Goal: Task Accomplishment & Management: Manage account settings

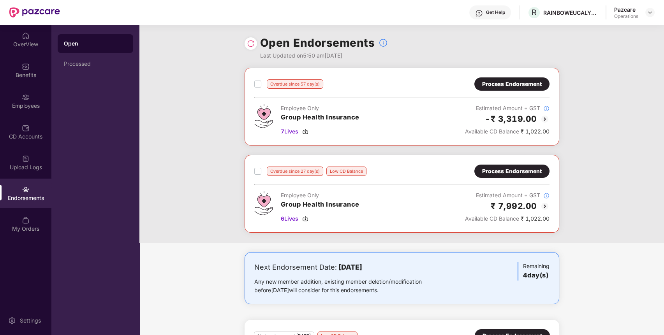
click at [482, 84] on div "Process Endorsement" at bounding box center [512, 84] width 60 height 9
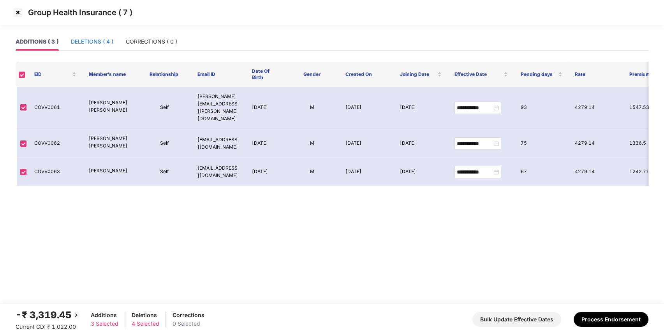
click at [77, 42] on div "DELETIONS ( 4 )" at bounding box center [92, 41] width 42 height 9
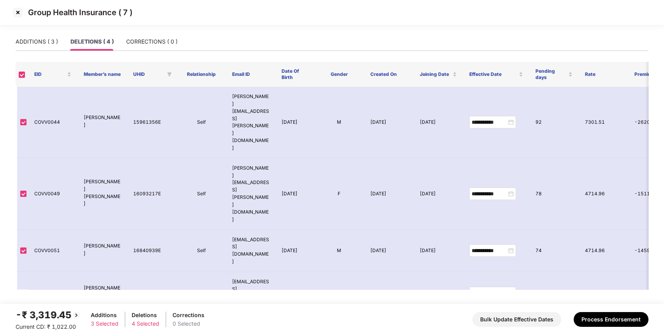
click at [17, 12] on img at bounding box center [18, 12] width 12 height 12
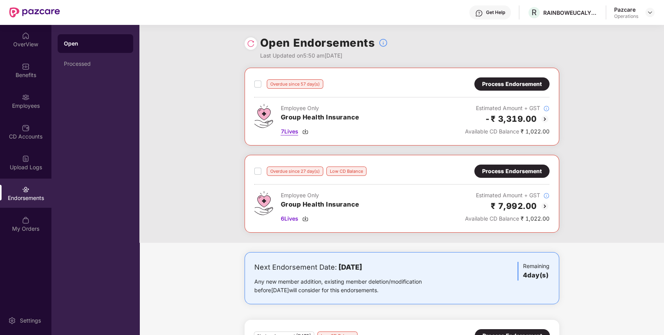
click at [297, 129] on span "7 Lives" at bounding box center [290, 131] width 18 height 9
click at [292, 216] on span "6 Lives" at bounding box center [290, 218] width 18 height 9
click at [649, 11] on img at bounding box center [650, 12] width 6 height 6
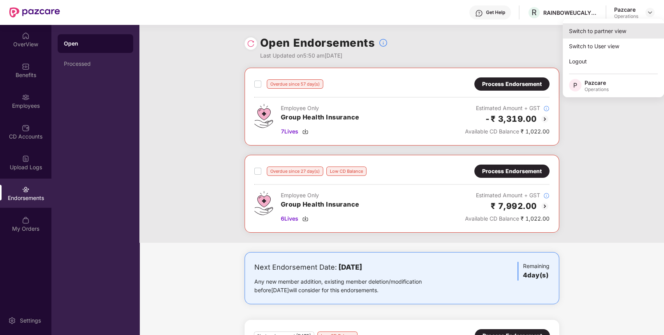
click at [629, 28] on div "Switch to partner view" at bounding box center [613, 30] width 101 height 15
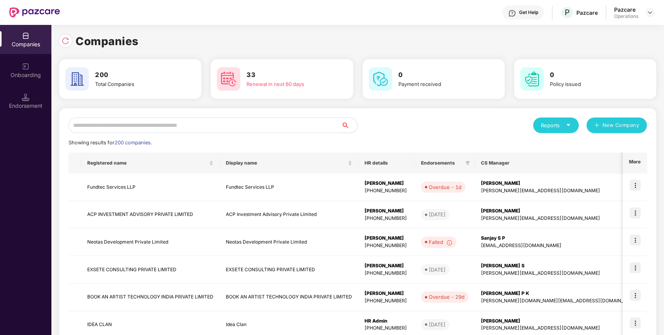
click at [192, 125] on input "text" at bounding box center [205, 126] width 273 height 16
paste input "********"
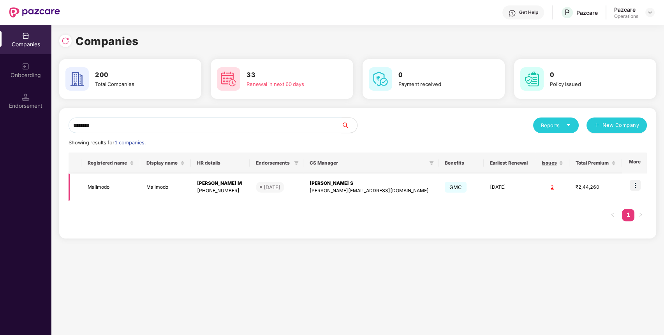
type input "********"
click at [90, 190] on td "Mailmodo" at bounding box center [110, 188] width 59 height 28
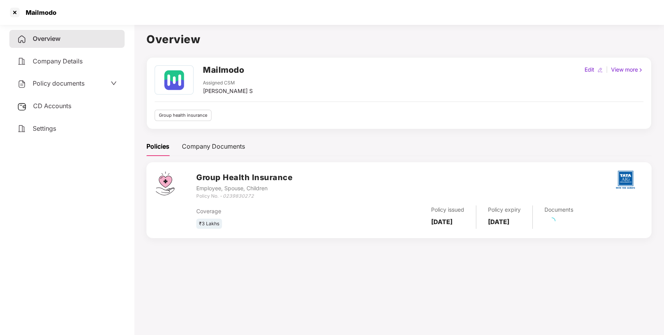
click at [106, 84] on div "Policy documents" at bounding box center [67, 84] width 100 height 10
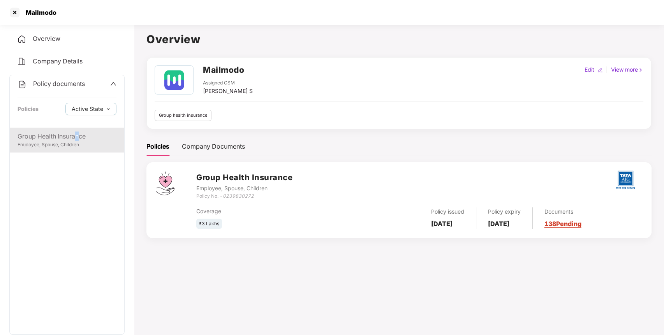
click at [78, 129] on div "Group Health Insurance Employee, Spouse, Children" at bounding box center [67, 140] width 114 height 25
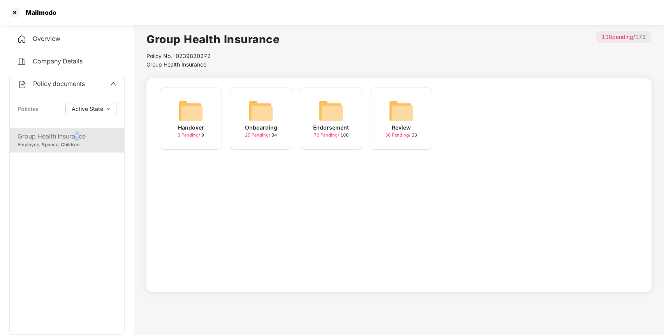
click at [336, 111] on img at bounding box center [330, 110] width 25 height 25
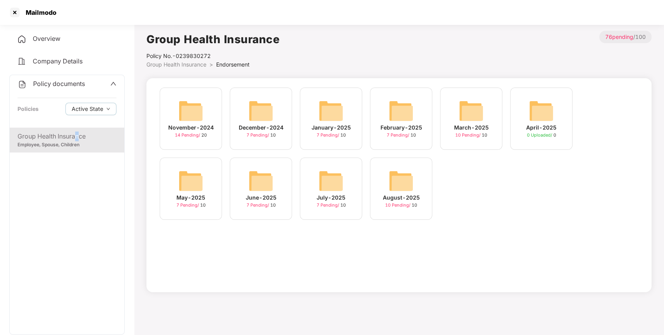
click at [405, 183] on img at bounding box center [400, 181] width 25 height 25
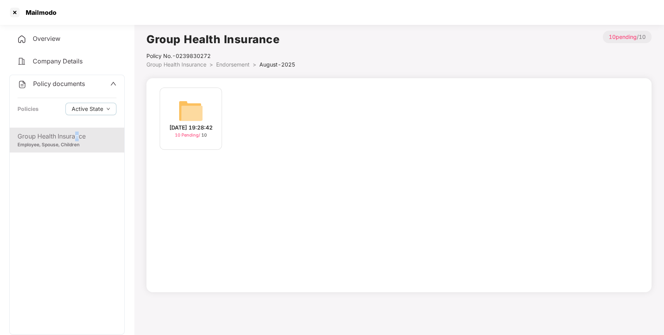
click at [197, 108] on img at bounding box center [190, 110] width 25 height 25
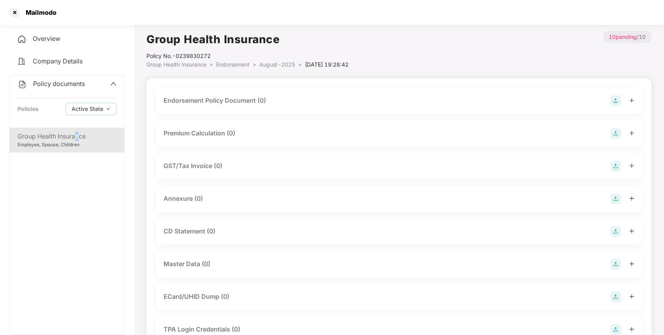
click at [614, 100] on img at bounding box center [615, 100] width 11 height 11
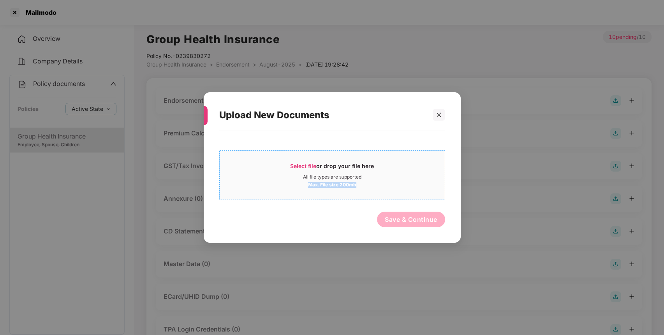
click at [387, 180] on div "Select file or drop your file here All file types are supported Max. File size …" at bounding box center [332, 175] width 225 height 26
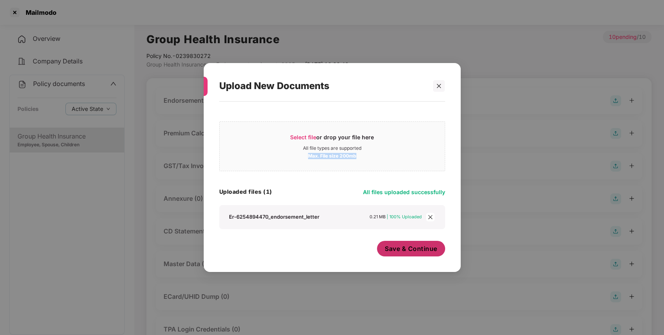
click at [415, 253] on span "Save & Continue" at bounding box center [411, 248] width 53 height 9
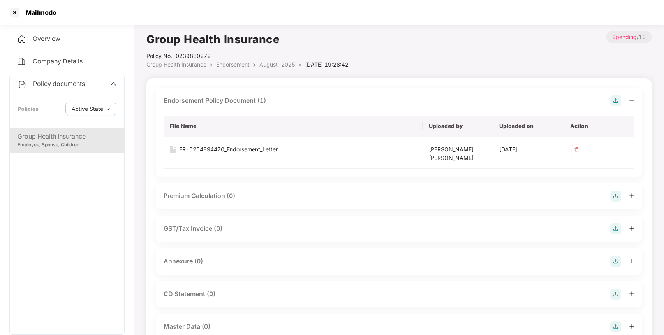
click at [611, 264] on img at bounding box center [615, 261] width 11 height 11
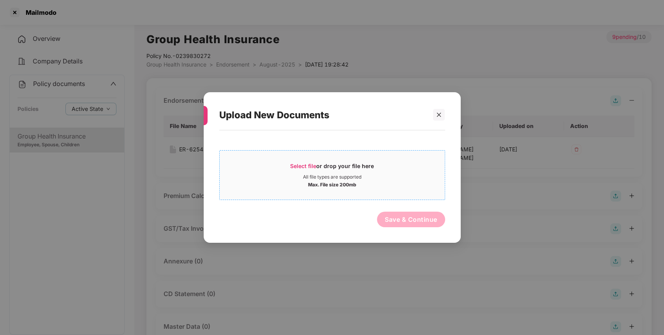
click at [371, 186] on div "Max. File size 200mb" at bounding box center [332, 184] width 225 height 8
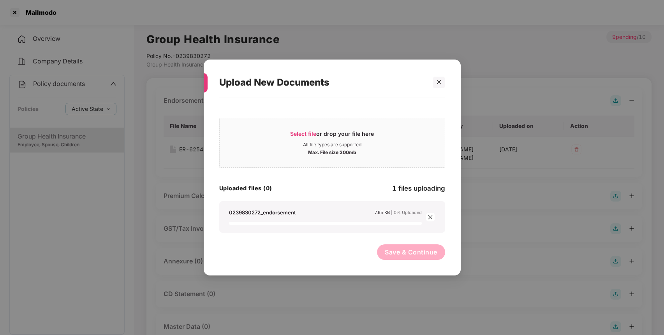
click at [405, 253] on span "Save & Continue" at bounding box center [411, 252] width 53 height 9
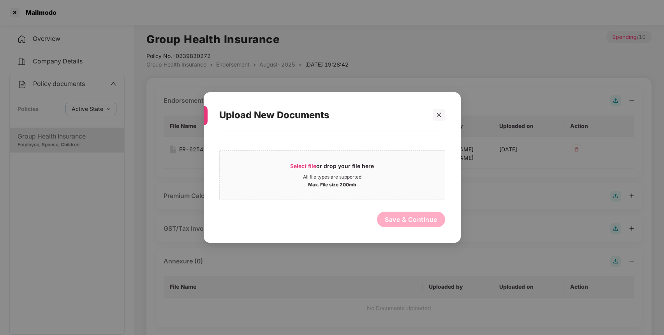
click at [405, 253] on div "Upload New Documents Select file or drop your file here All file types are supp…" at bounding box center [332, 167] width 664 height 335
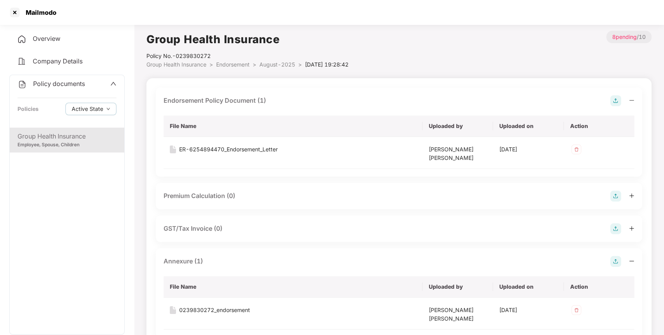
scroll to position [223, 0]
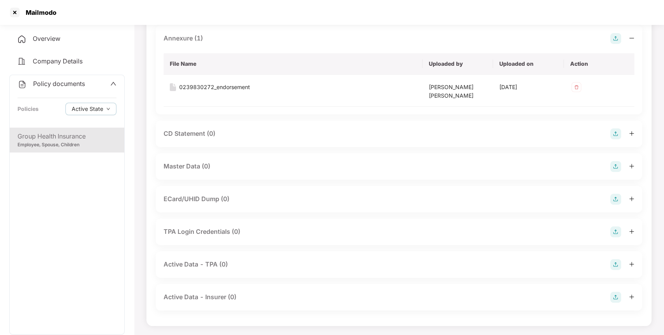
click at [617, 171] on img at bounding box center [615, 166] width 11 height 11
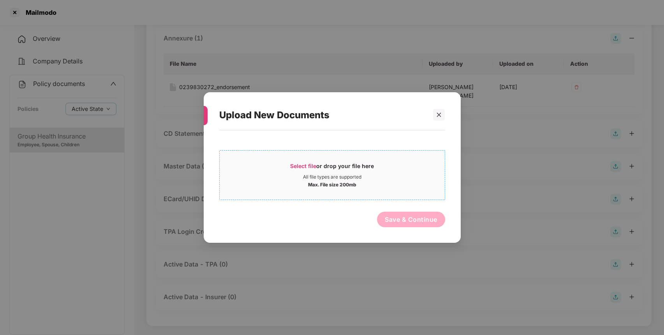
click at [367, 180] on div "All file types are supported" at bounding box center [332, 177] width 225 height 6
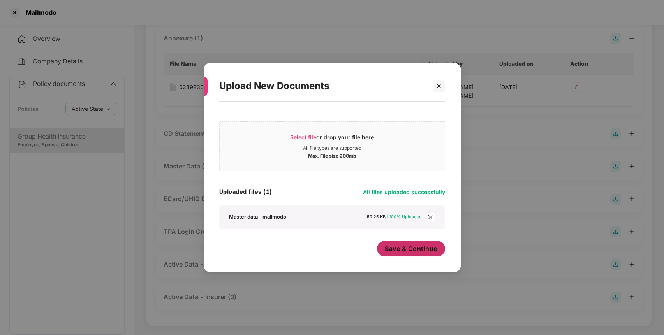
click at [425, 246] on button "Save & Continue" at bounding box center [411, 249] width 68 height 16
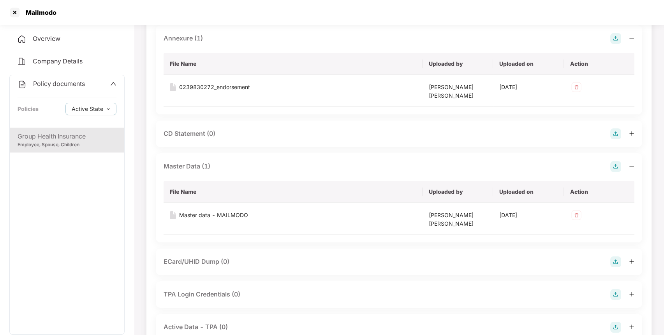
click at [49, 86] on span "Policy documents" at bounding box center [59, 84] width 52 height 8
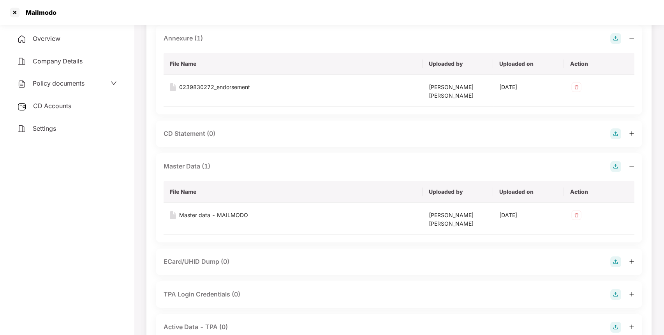
click at [61, 106] on span "CD Accounts" at bounding box center [52, 106] width 38 height 8
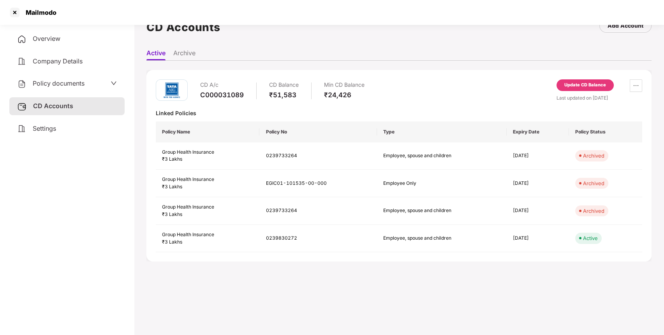
click at [589, 84] on div "Update CD Balance" at bounding box center [585, 85] width 42 height 7
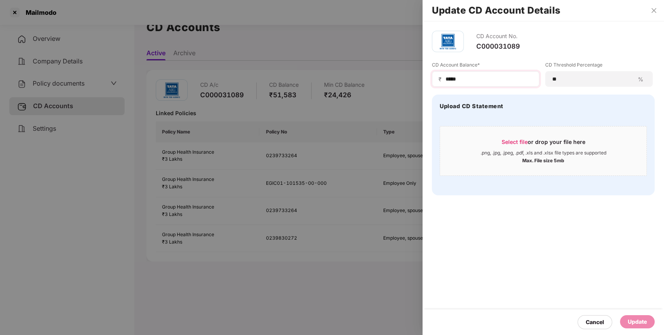
click at [516, 86] on div "₹ *****" at bounding box center [485, 79] width 107 height 16
click at [503, 76] on input "*****" at bounding box center [489, 79] width 88 height 8
type input "*****"
click at [629, 322] on div "Update" at bounding box center [637, 322] width 19 height 9
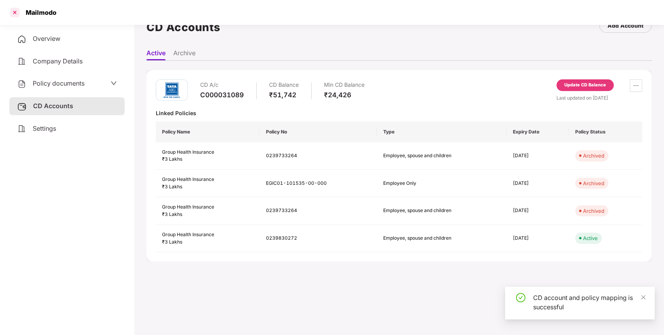
click at [16, 14] on div at bounding box center [15, 12] width 12 height 12
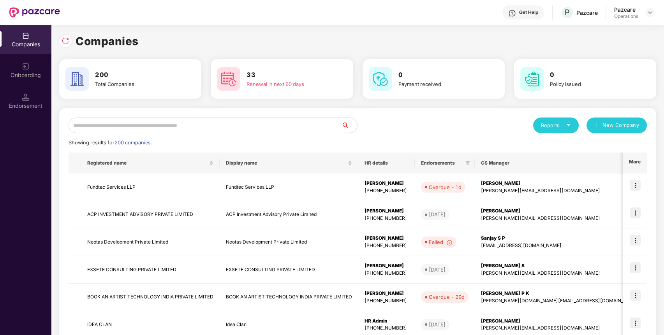
paste input "**********"
click at [284, 123] on input "**********" at bounding box center [205, 126] width 273 height 16
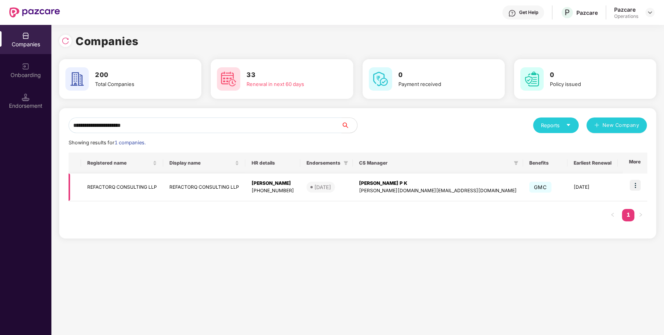
type input "**********"
click at [632, 184] on img at bounding box center [634, 185] width 11 height 11
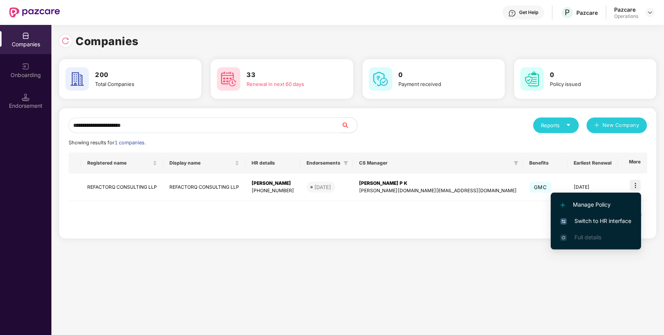
click at [604, 214] on li "Switch to HR interface" at bounding box center [595, 221] width 90 height 16
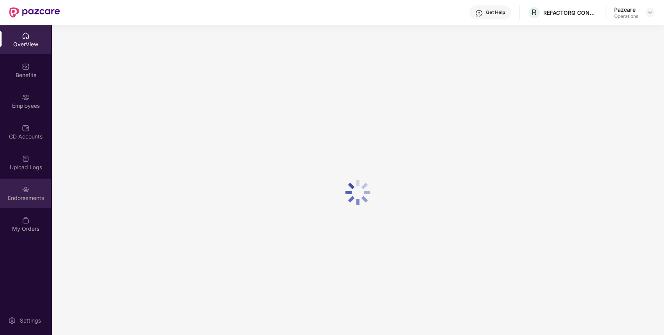
click at [32, 196] on div "Endorsements" at bounding box center [25, 198] width 51 height 8
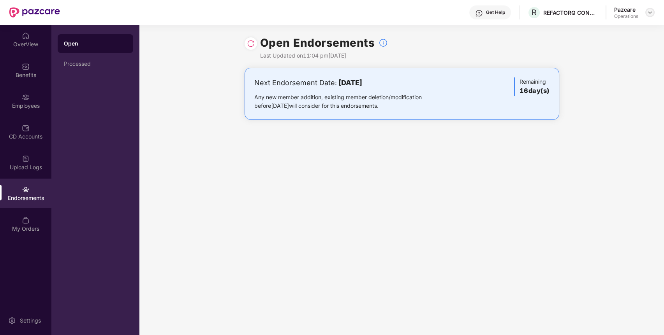
click at [646, 12] on div at bounding box center [649, 12] width 9 height 9
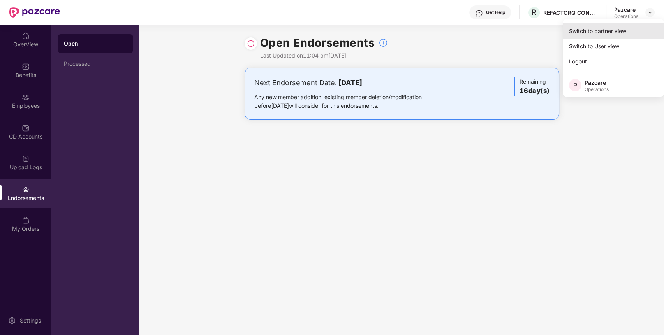
click at [626, 32] on div "Switch to partner view" at bounding box center [613, 30] width 101 height 15
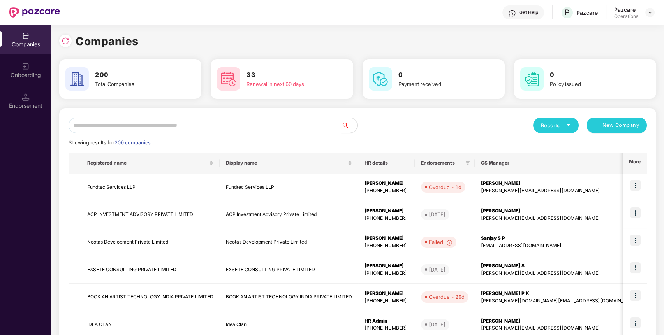
click at [285, 125] on input "text" at bounding box center [205, 126] width 273 height 16
paste input "**********"
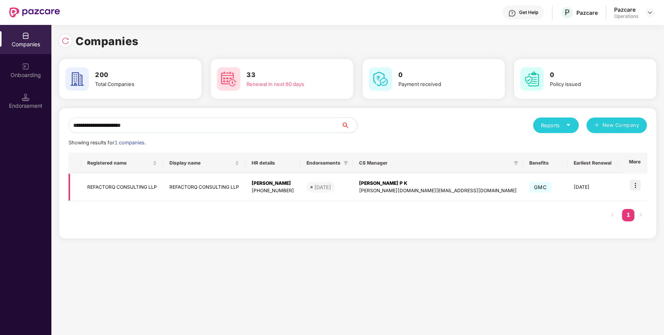
type input "**********"
click at [172, 187] on td "REFACTORQ CONSULTING LLP" at bounding box center [204, 188] width 82 height 28
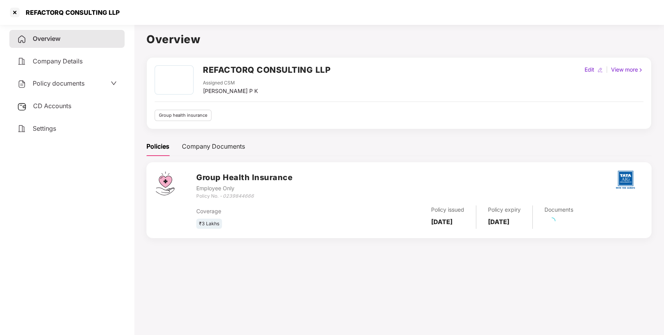
click at [90, 87] on div "Policy documents" at bounding box center [67, 84] width 100 height 10
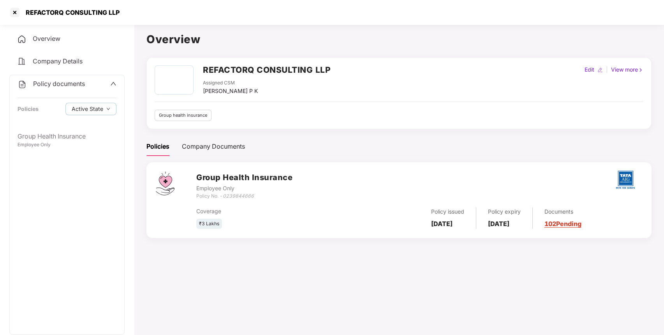
click at [90, 83] on div "Policy documents" at bounding box center [67, 84] width 99 height 10
click at [88, 86] on div "Policy documents" at bounding box center [67, 84] width 100 height 10
click at [56, 136] on div "Group Health Insurance" at bounding box center [67, 137] width 99 height 10
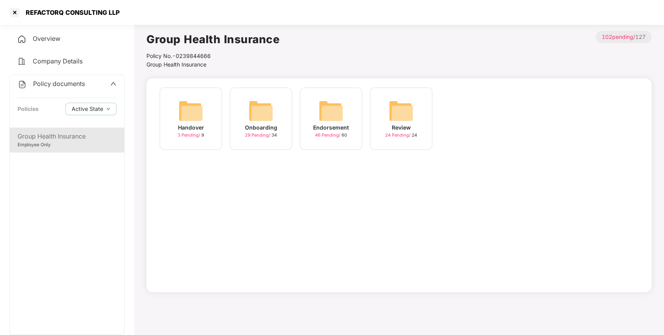
click at [327, 116] on img at bounding box center [330, 110] width 25 height 25
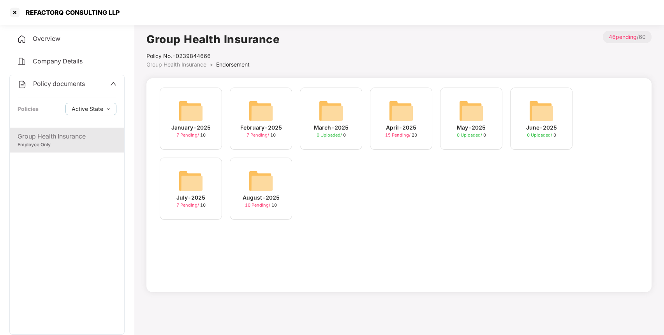
click at [262, 178] on img at bounding box center [260, 181] width 25 height 25
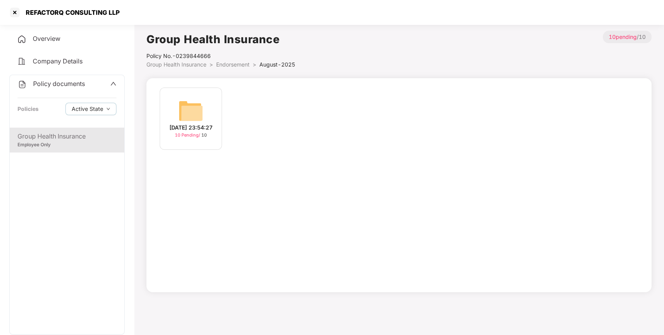
click at [187, 109] on img at bounding box center [190, 110] width 25 height 25
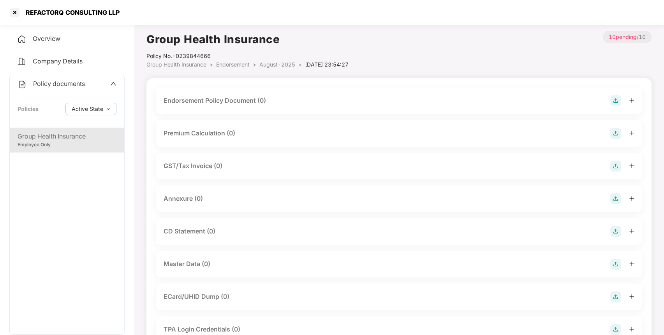
click at [615, 105] on img at bounding box center [615, 100] width 11 height 11
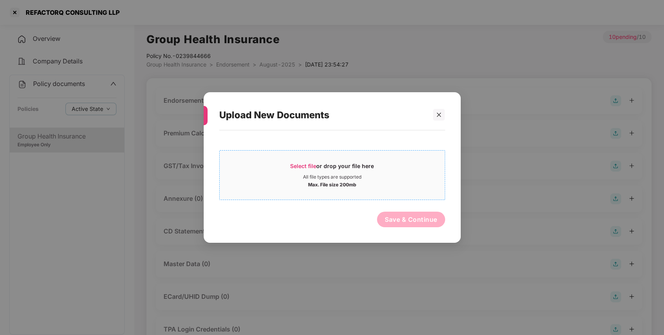
click at [353, 168] on div "Select file or drop your file here" at bounding box center [332, 168] width 84 height 12
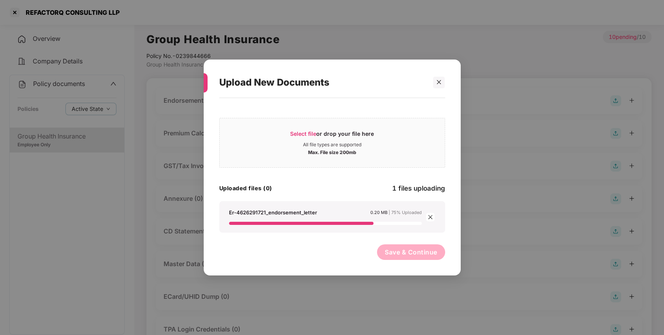
click at [408, 248] on span "Save & Continue" at bounding box center [411, 252] width 53 height 9
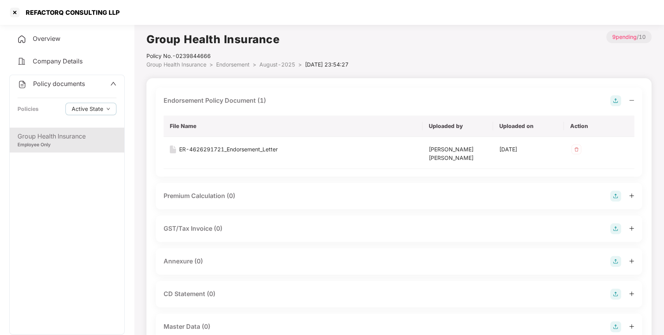
click at [609, 258] on div "Annexure (0)" at bounding box center [398, 261] width 471 height 11
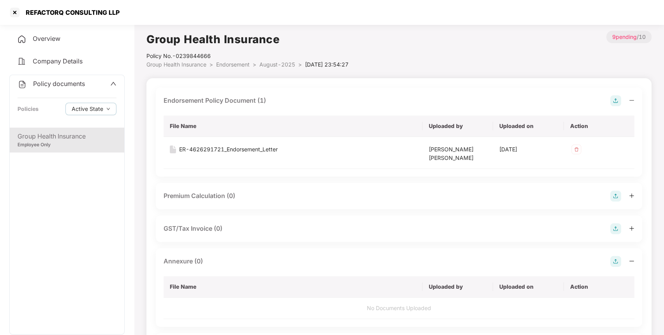
scroll to position [32, 0]
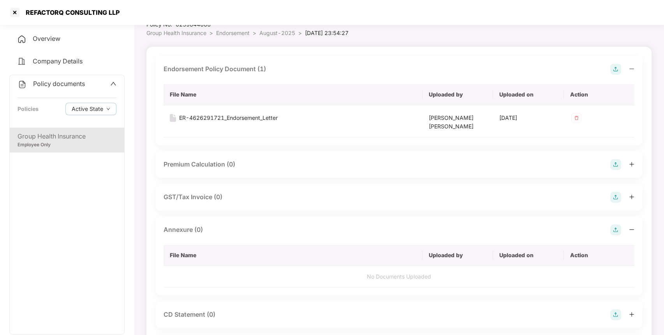
click at [614, 229] on img at bounding box center [615, 230] width 11 height 11
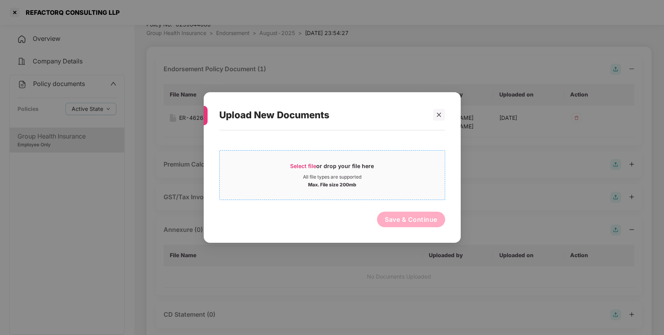
click at [281, 181] on div "Max. File size 200mb" at bounding box center [332, 184] width 225 height 8
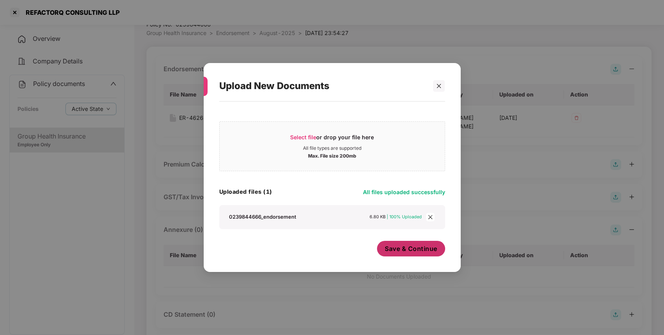
click at [432, 248] on span "Save & Continue" at bounding box center [411, 248] width 53 height 9
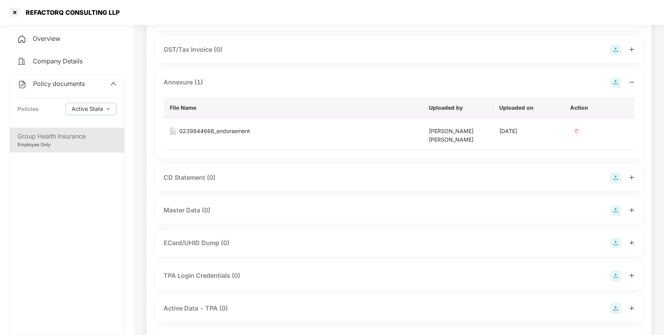
scroll to position [188, 0]
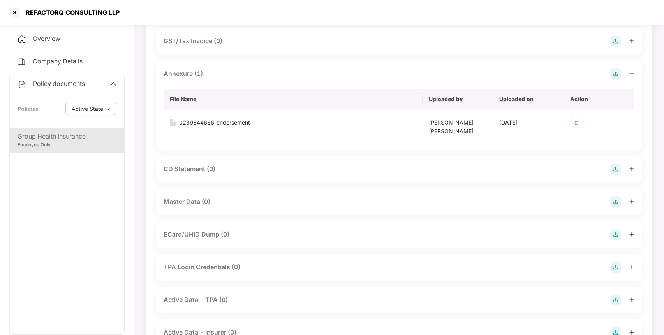
click at [616, 202] on img at bounding box center [615, 202] width 11 height 11
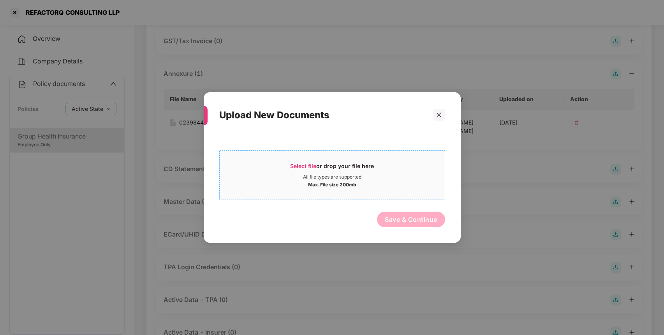
click at [334, 188] on span "Select file or drop your file here All file types are supported Max. File size …" at bounding box center [332, 174] width 225 height 37
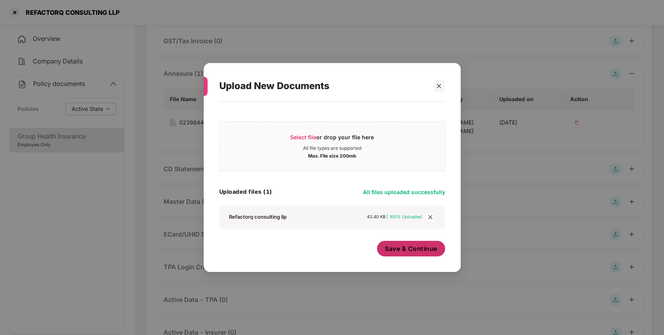
click at [414, 248] on span "Save & Continue" at bounding box center [411, 248] width 53 height 9
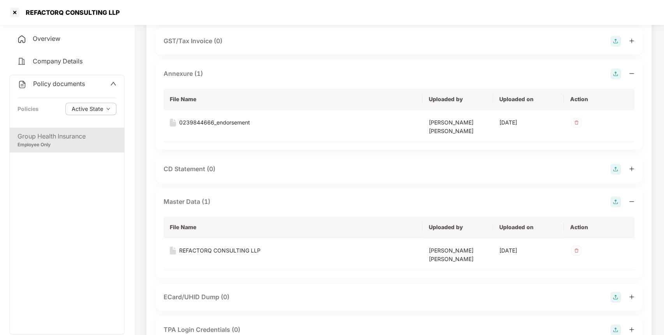
click at [66, 82] on span "Policy documents" at bounding box center [59, 84] width 52 height 8
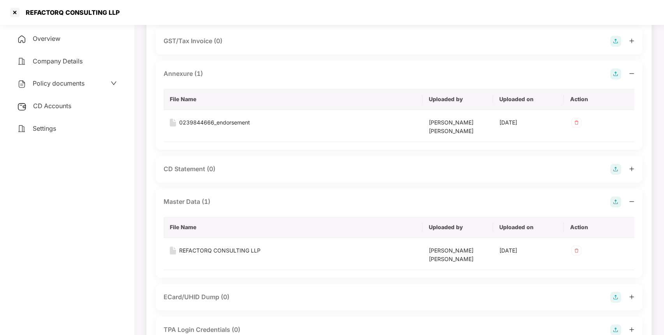
click at [59, 102] on span "CD Accounts" at bounding box center [52, 106] width 38 height 8
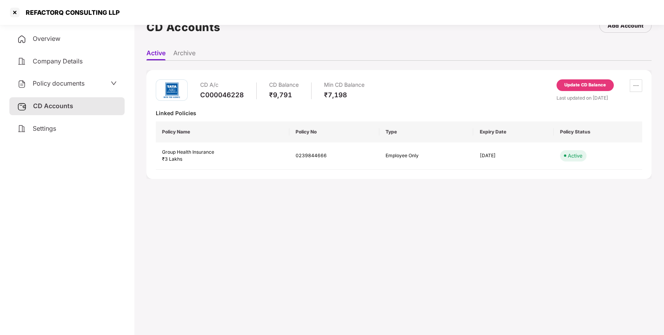
click at [109, 129] on div "Settings" at bounding box center [66, 129] width 115 height 18
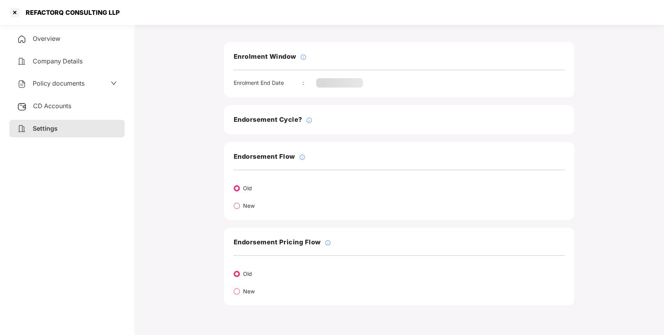
scroll to position [81, 0]
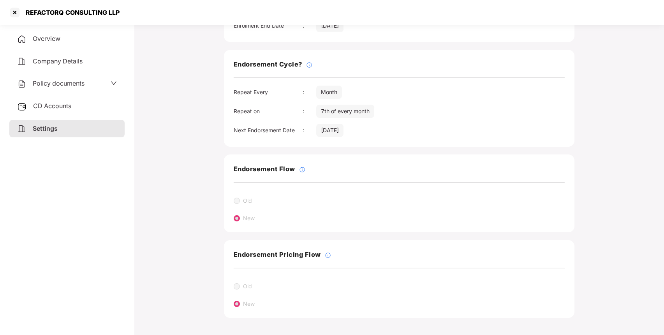
click at [84, 103] on div "CD Accounts" at bounding box center [66, 106] width 115 height 18
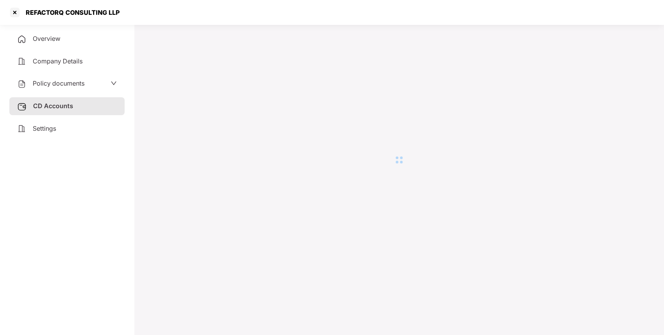
scroll to position [21, 0]
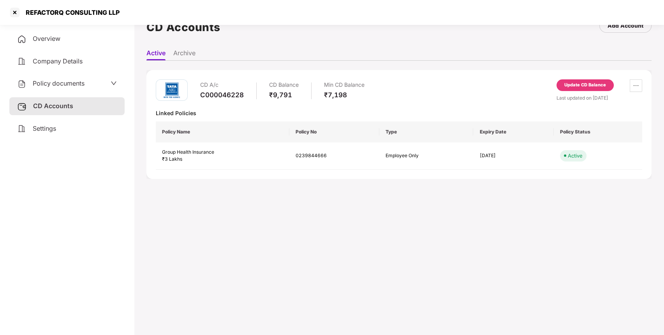
click at [599, 83] on div "Update CD Balance" at bounding box center [585, 85] width 42 height 7
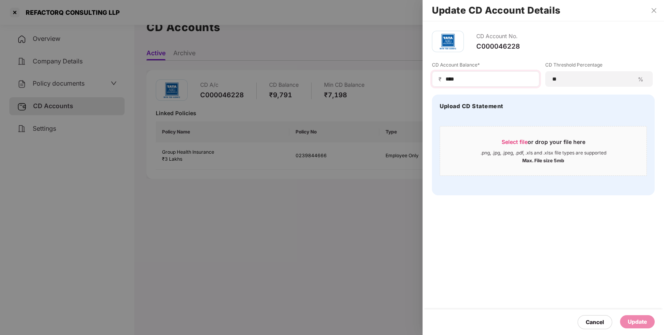
click at [489, 84] on div "₹ ****" at bounding box center [485, 79] width 107 height 16
click at [490, 82] on input "****" at bounding box center [489, 79] width 88 height 8
type input "*"
type input "****"
click at [647, 324] on div "Update" at bounding box center [637, 321] width 35 height 13
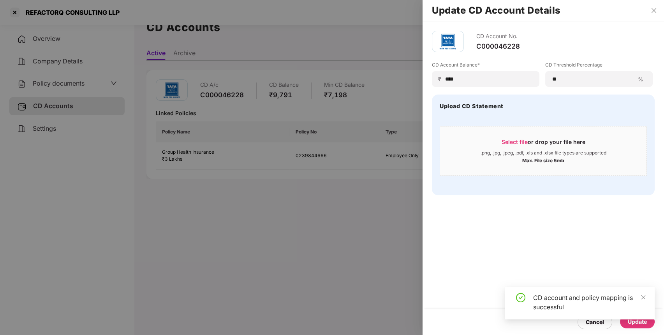
click at [13, 10] on div at bounding box center [332, 167] width 664 height 335
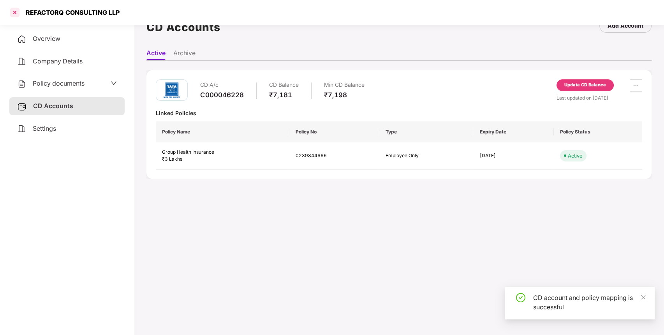
click at [14, 11] on div at bounding box center [15, 12] width 12 height 12
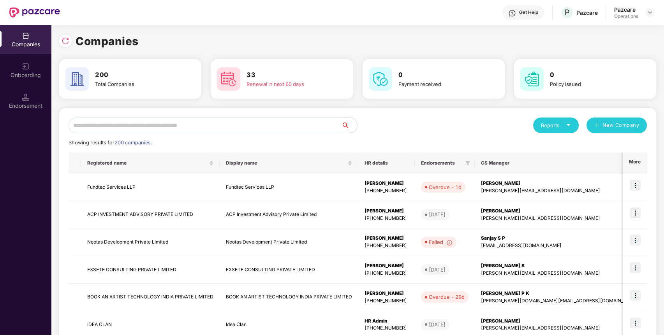
click at [187, 124] on input "text" at bounding box center [205, 126] width 273 height 16
paste input "**********"
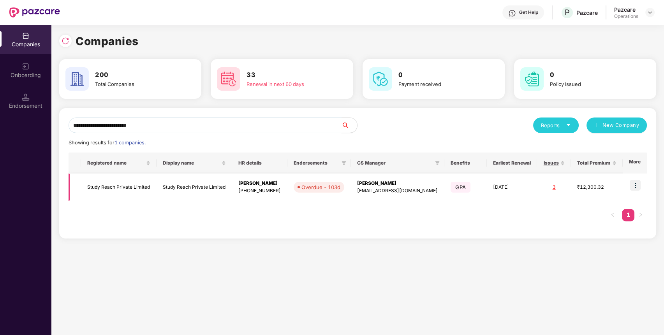
type input "**********"
click at [111, 183] on td "Study Reach Private Limited" at bounding box center [119, 188] width 76 height 28
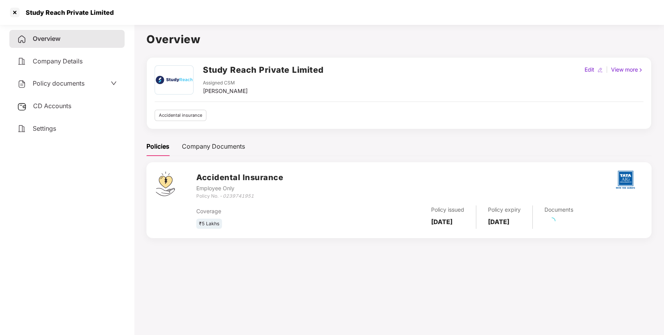
click at [71, 89] on div "Policy documents" at bounding box center [66, 84] width 115 height 18
click at [75, 84] on span "Policy documents" at bounding box center [59, 83] width 52 height 8
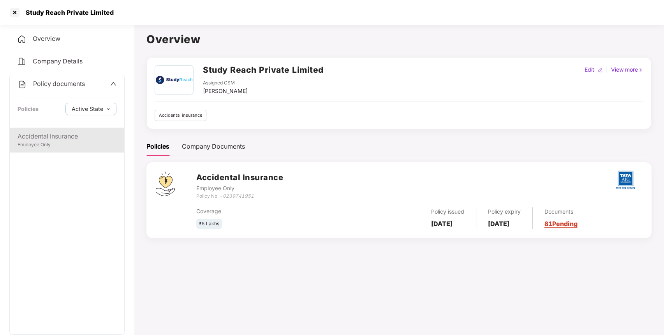
click at [46, 140] on div "Accidental Insurance" at bounding box center [67, 137] width 99 height 10
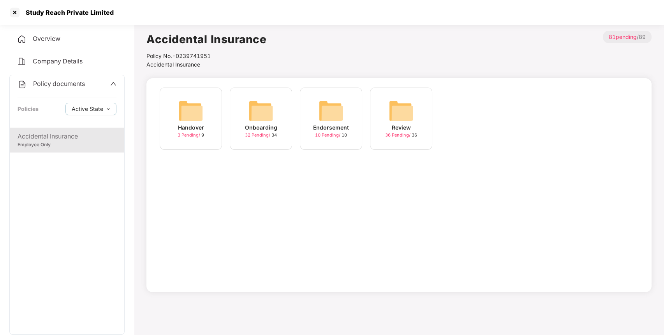
click at [333, 109] on img at bounding box center [330, 110] width 25 height 25
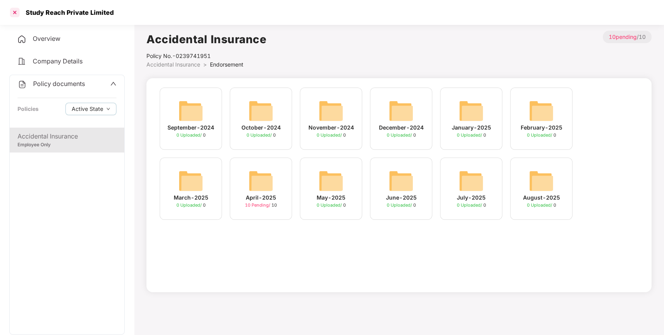
click at [14, 14] on div at bounding box center [15, 12] width 12 height 12
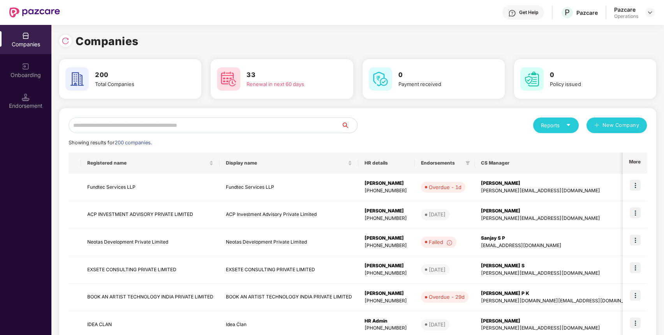
click at [173, 125] on input "text" at bounding box center [205, 126] width 273 height 16
paste input "**********"
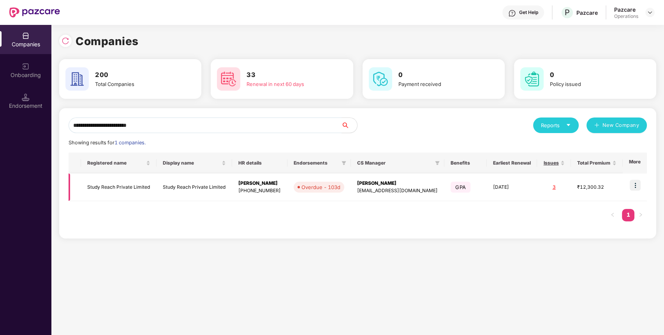
type input "**********"
click at [630, 188] on img at bounding box center [634, 185] width 11 height 11
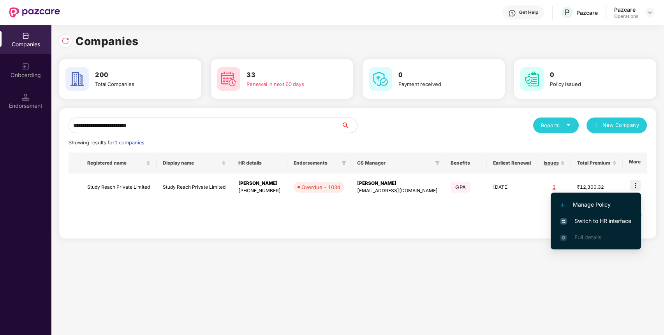
click at [607, 219] on span "Switch to HR interface" at bounding box center [595, 221] width 71 height 9
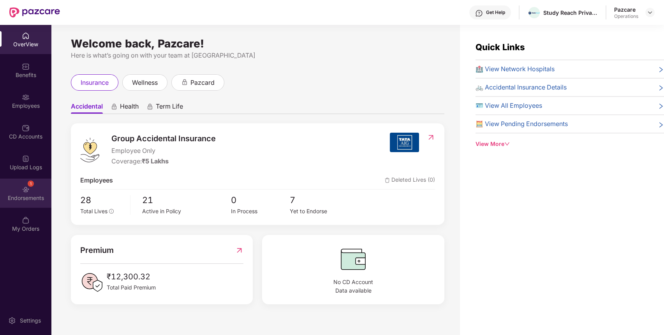
click at [29, 191] on img at bounding box center [26, 190] width 8 height 8
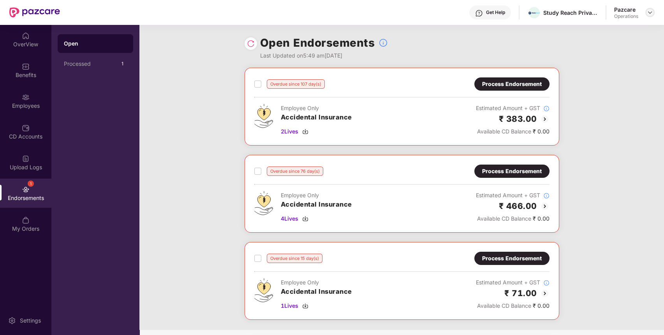
click at [647, 12] on img at bounding box center [650, 12] width 6 height 6
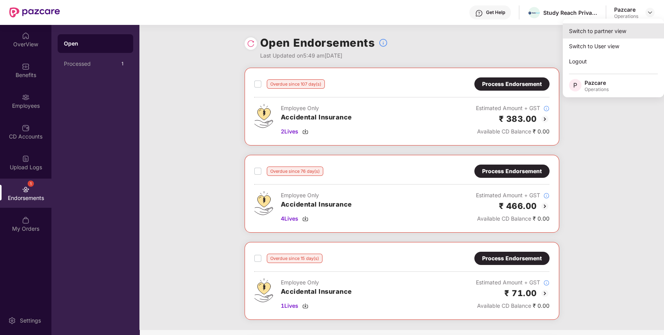
click at [624, 29] on div "Switch to partner view" at bounding box center [613, 30] width 101 height 15
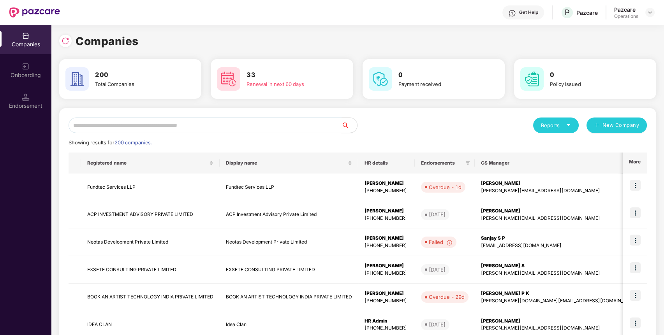
click at [252, 125] on input "text" at bounding box center [205, 126] width 273 height 16
paste input "**********"
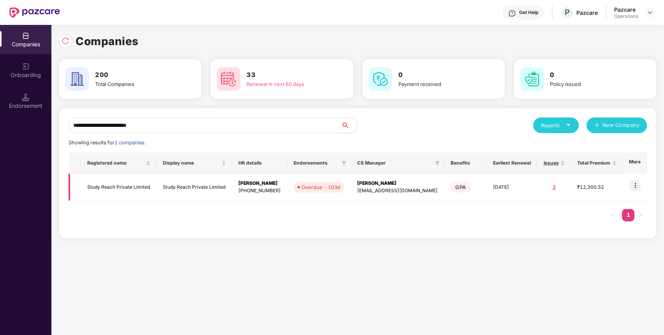
type input "**********"
click at [148, 187] on td "Study Reach Private Limited" at bounding box center [119, 188] width 76 height 28
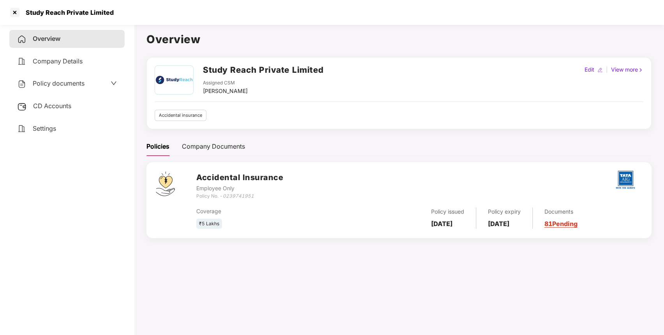
click at [79, 81] on span "Policy documents" at bounding box center [59, 83] width 52 height 8
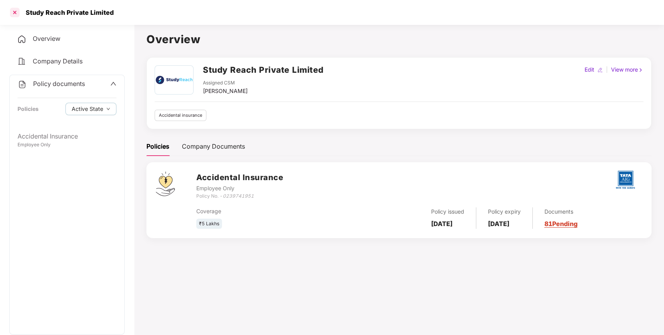
click at [15, 13] on div at bounding box center [15, 12] width 12 height 12
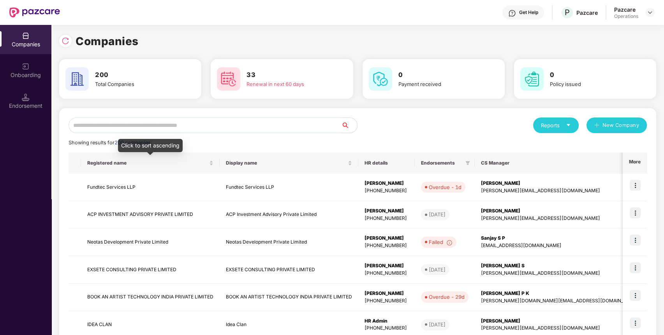
click at [143, 122] on input "text" at bounding box center [205, 126] width 273 height 16
paste input "**********"
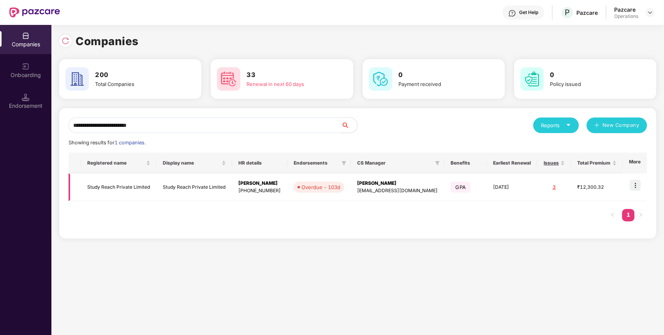
type input "**********"
click at [641, 186] on td at bounding box center [634, 188] width 24 height 28
click at [636, 182] on img at bounding box center [634, 185] width 11 height 11
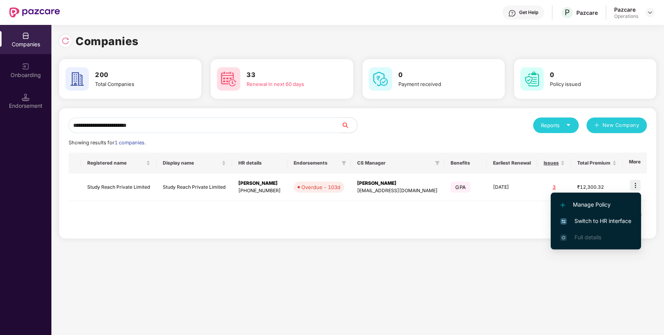
click at [598, 216] on li "Switch to HR interface" at bounding box center [595, 221] width 90 height 16
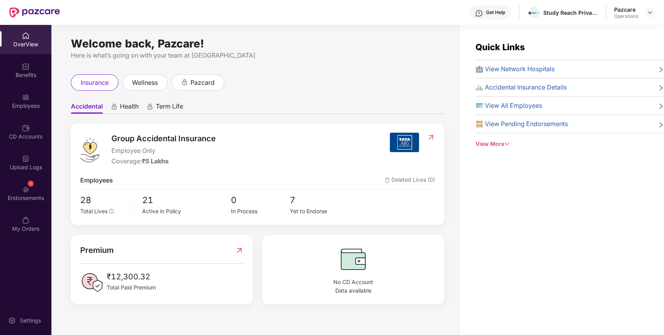
click at [28, 199] on div "Endorsements" at bounding box center [25, 198] width 51 height 8
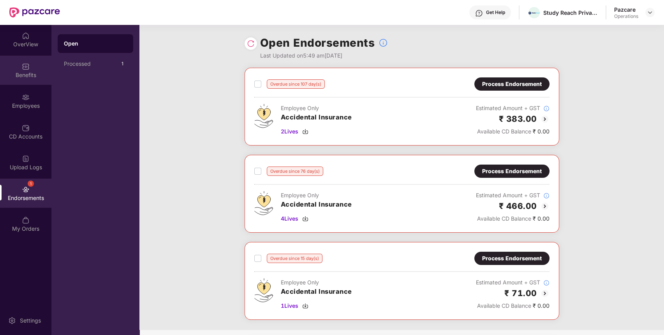
click at [38, 70] on div "Benefits" at bounding box center [25, 70] width 51 height 29
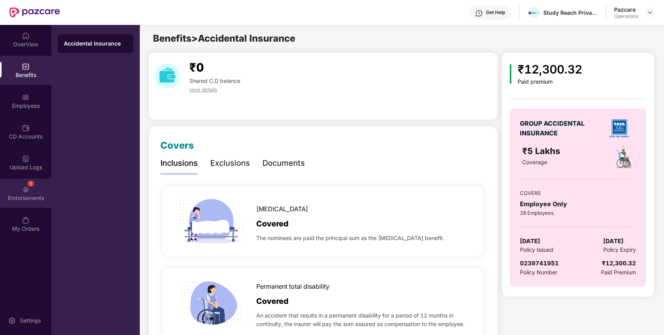
click at [26, 188] on img at bounding box center [26, 190] width 8 height 8
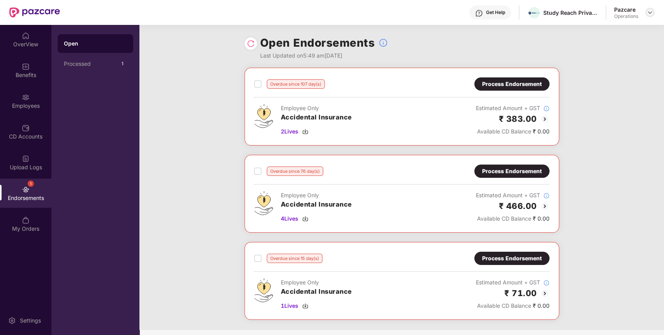
click at [651, 14] on img at bounding box center [650, 12] width 6 height 6
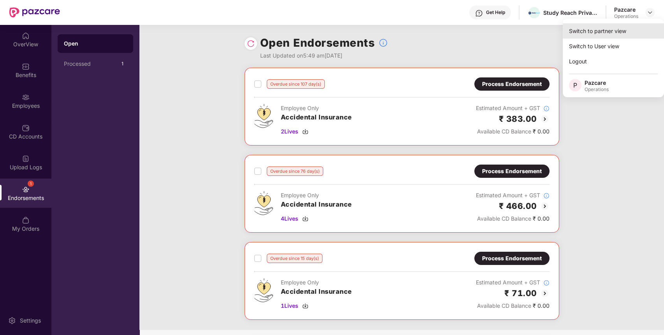
click at [627, 28] on div "Switch to partner view" at bounding box center [613, 30] width 101 height 15
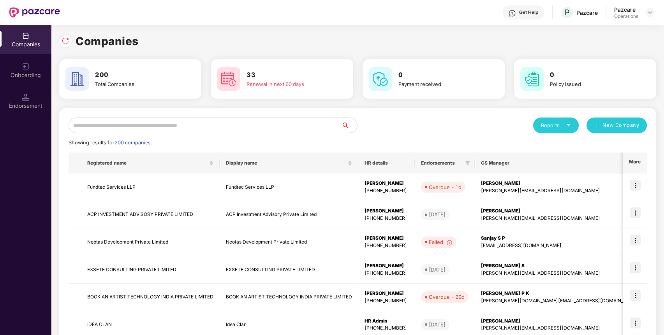
click at [234, 128] on input "text" at bounding box center [205, 126] width 273 height 16
paste input "**********"
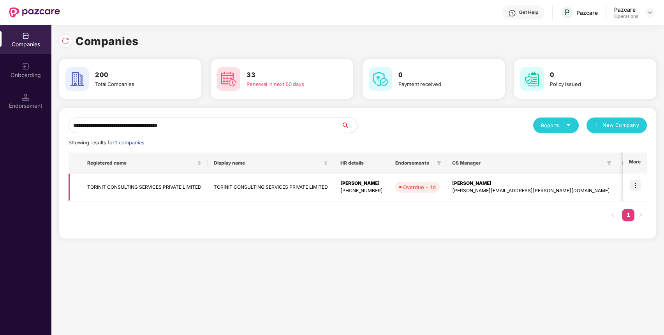
type input "**********"
click at [131, 184] on td "TORINIT CONSULTING SERVICES PRIVATE LIMITED" at bounding box center [144, 188] width 127 height 28
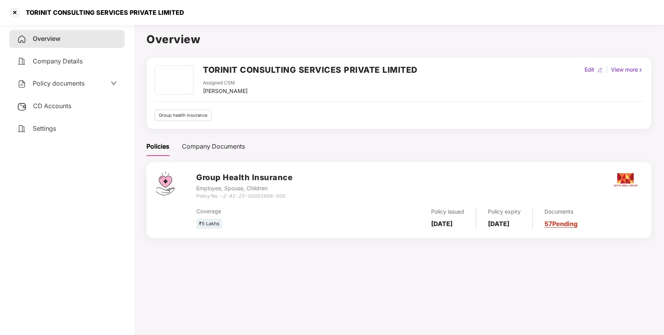
click at [81, 86] on span "Policy documents" at bounding box center [59, 83] width 52 height 8
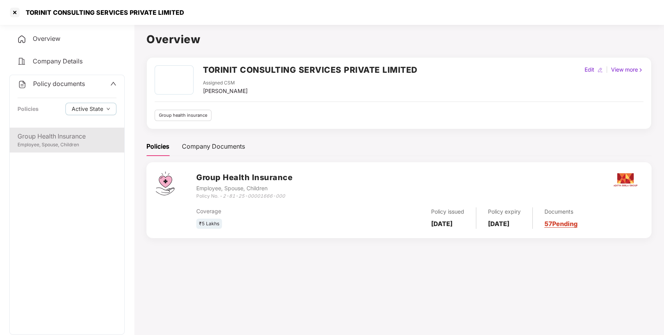
click at [69, 137] on div "Group Health Insurance" at bounding box center [67, 137] width 99 height 10
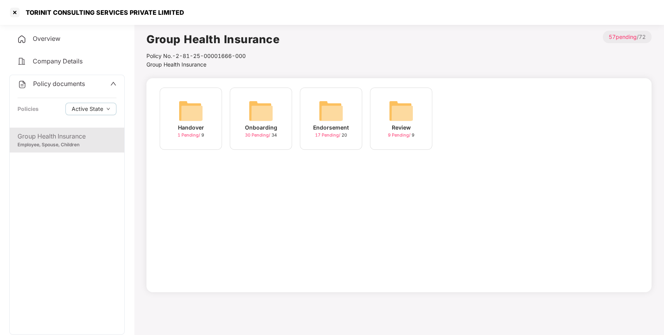
click at [321, 121] on img at bounding box center [330, 110] width 25 height 25
click at [343, 108] on div "August-2025 10 Pending / 10" at bounding box center [331, 119] width 62 height 62
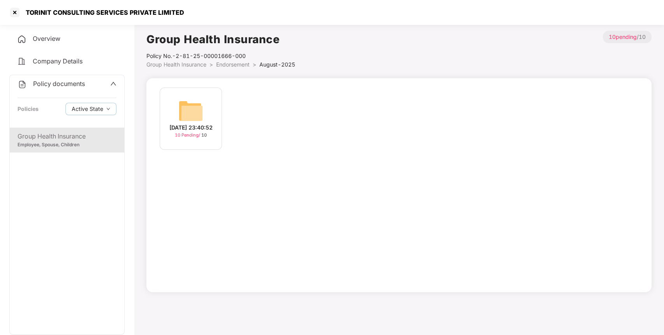
click at [206, 107] on div "[DATE] 23:40:52 10 Pending / 10" at bounding box center [191, 119] width 62 height 62
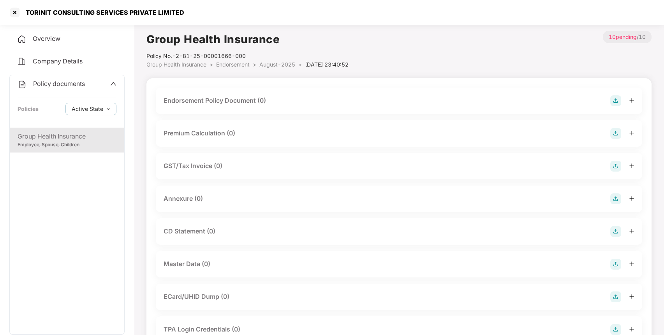
click at [615, 100] on img at bounding box center [615, 100] width 11 height 11
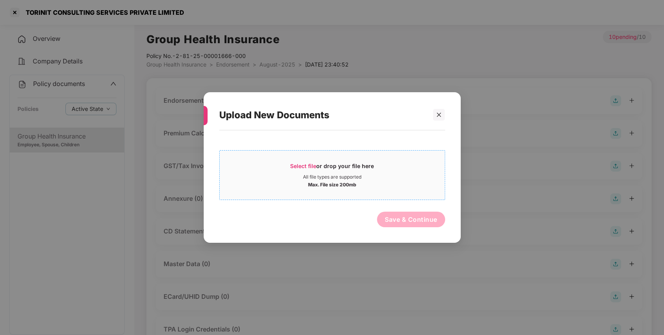
click at [299, 164] on span "Select file" at bounding box center [303, 166] width 26 height 7
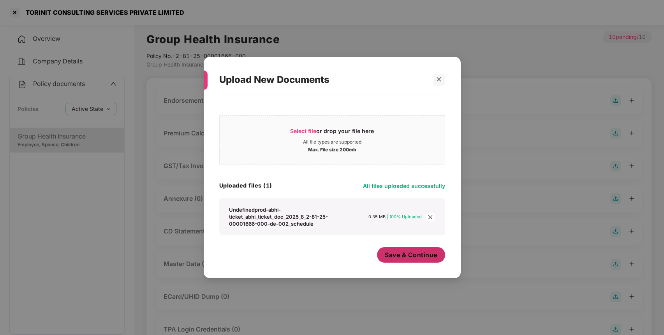
click at [405, 258] on span "Save & Continue" at bounding box center [411, 255] width 53 height 9
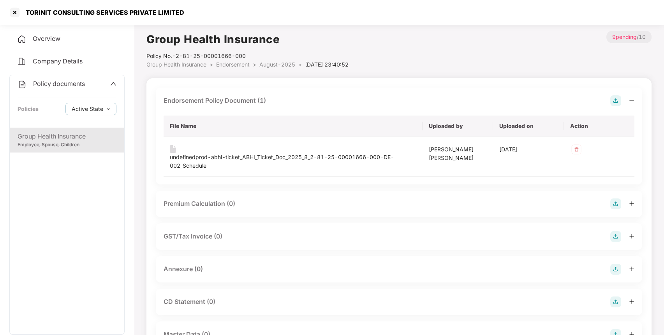
click at [615, 269] on img at bounding box center [615, 269] width 11 height 11
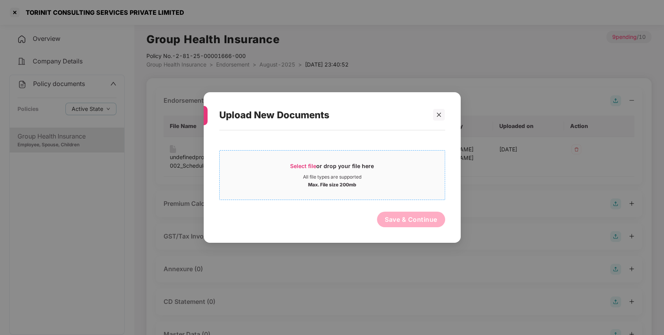
click at [371, 184] on div "Max. File size 200mb" at bounding box center [332, 184] width 225 height 8
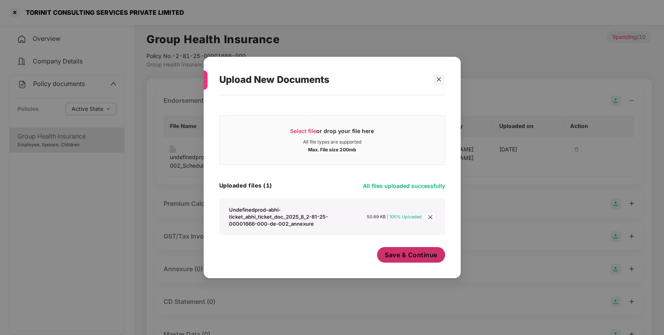
click at [416, 255] on span "Save & Continue" at bounding box center [411, 255] width 53 height 9
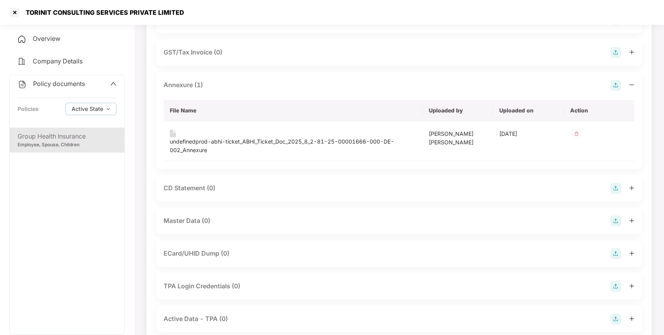
scroll to position [186, 0]
click at [615, 217] on img at bounding box center [615, 219] width 11 height 11
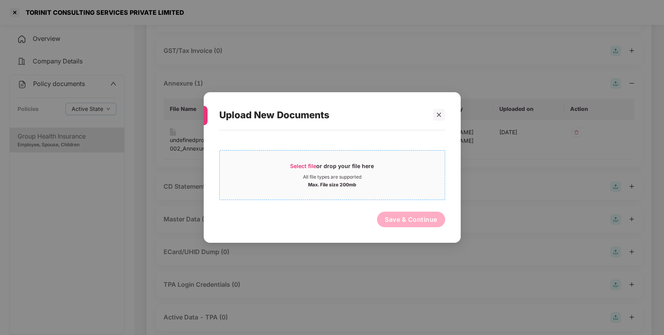
click at [396, 160] on span "Select file or drop your file here All file types are supported Max. File size …" at bounding box center [332, 174] width 225 height 37
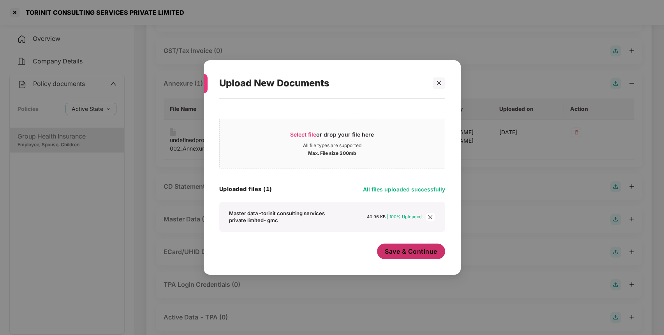
click at [402, 257] on button "Save & Continue" at bounding box center [411, 252] width 68 height 16
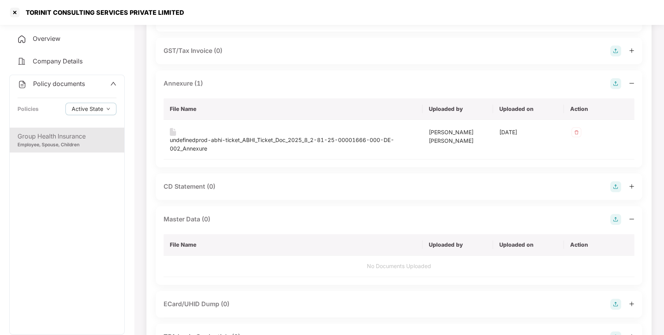
click at [48, 82] on span "Policy documents" at bounding box center [59, 84] width 52 height 8
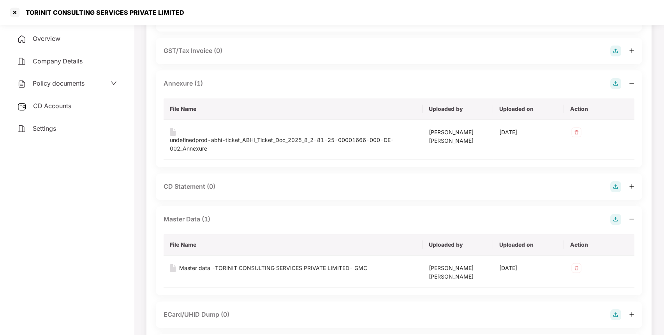
click at [77, 111] on div "CD Accounts" at bounding box center [66, 106] width 115 height 18
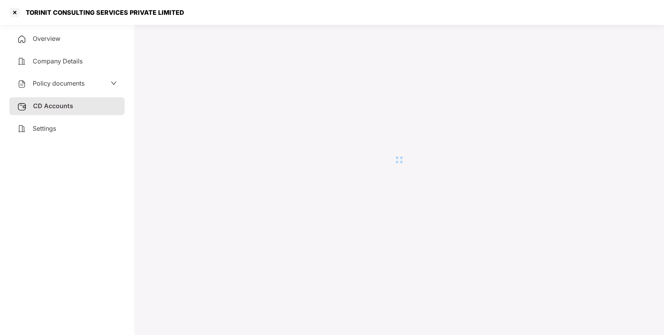
scroll to position [21, 0]
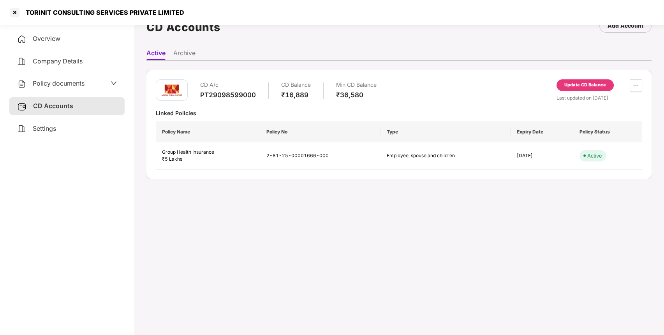
click at [604, 90] on div "Update CD Balance" at bounding box center [584, 85] width 57 height 12
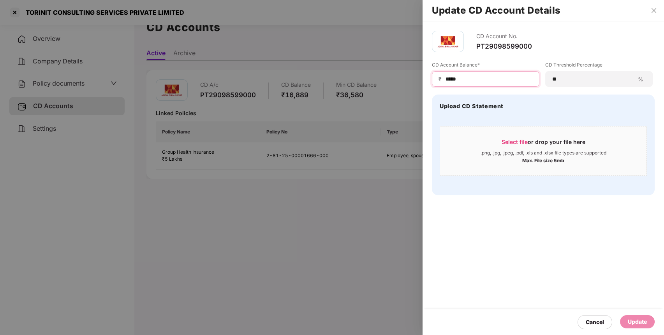
click at [501, 76] on input "*****" at bounding box center [489, 79] width 88 height 8
type input "*"
type input "*****"
click at [642, 324] on div "Update" at bounding box center [637, 322] width 19 height 9
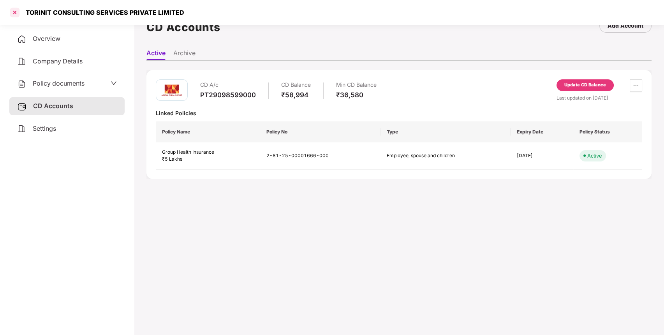
click at [14, 14] on div at bounding box center [15, 12] width 12 height 12
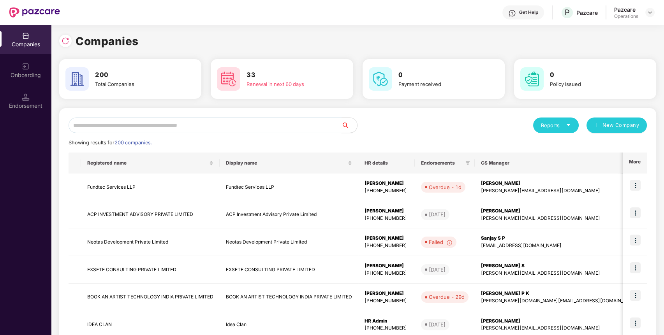
click at [251, 128] on input "text" at bounding box center [205, 126] width 273 height 16
paste input "**********"
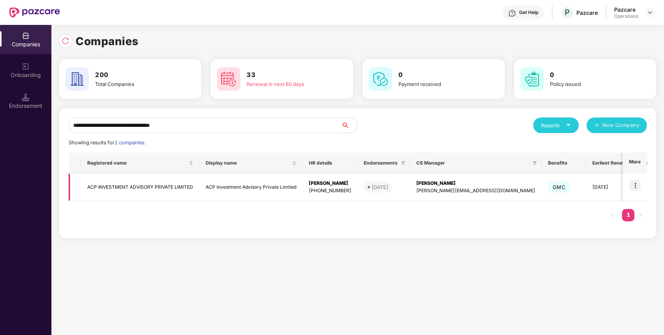
type input "**********"
click at [181, 186] on td "ACP INVESTMENT ADVISORY PRIVATE LIMITED" at bounding box center [140, 188] width 118 height 28
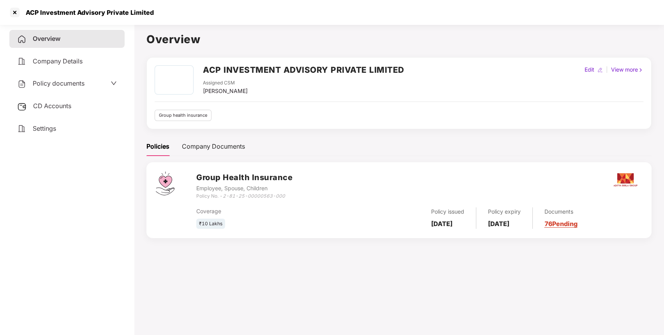
click at [73, 84] on span "Policy documents" at bounding box center [59, 83] width 52 height 8
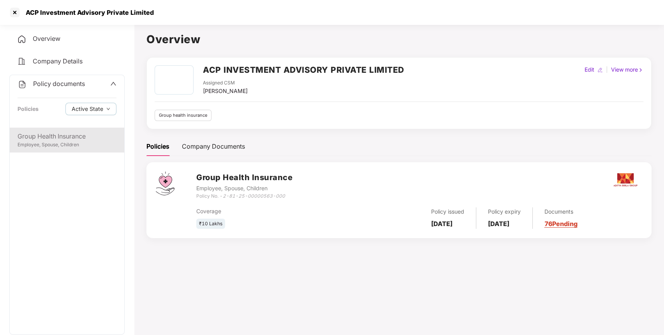
click at [68, 130] on div "Group Health Insurance Employee, Spouse, Children" at bounding box center [67, 140] width 114 height 25
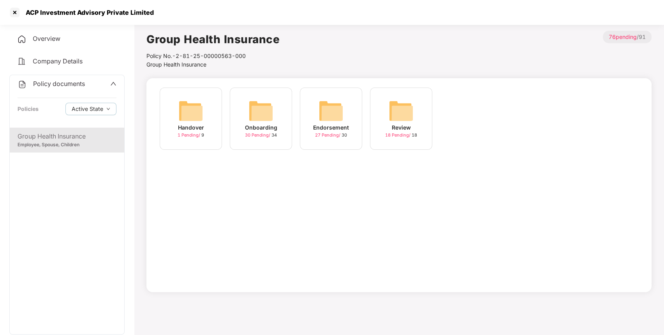
click at [326, 119] on img at bounding box center [330, 110] width 25 height 25
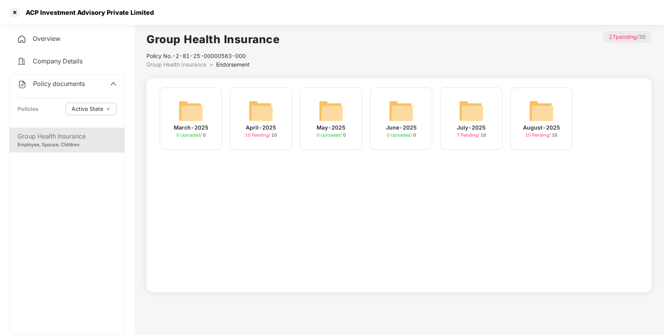
click at [543, 112] on img at bounding box center [541, 110] width 25 height 25
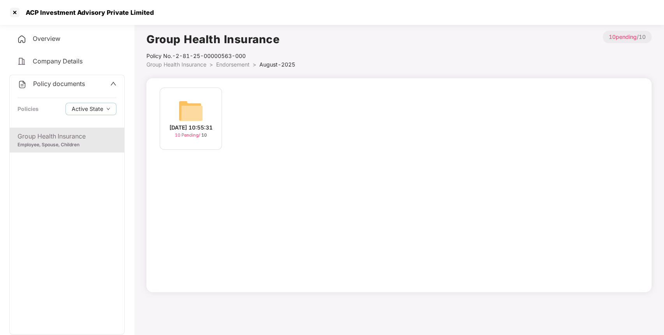
click at [183, 110] on img at bounding box center [190, 110] width 25 height 25
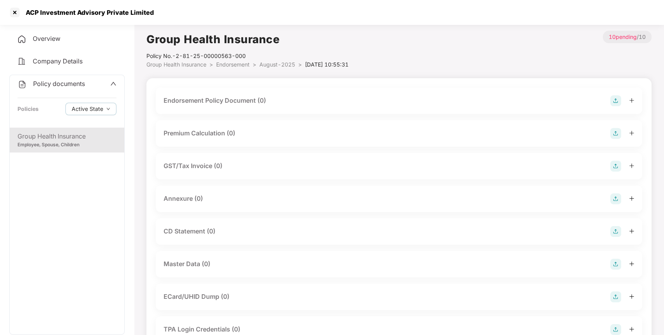
click at [616, 103] on img at bounding box center [615, 100] width 11 height 11
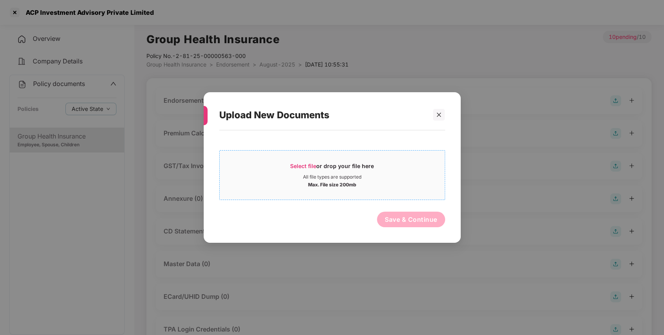
click at [382, 165] on div "Select file or drop your file here" at bounding box center [332, 168] width 225 height 12
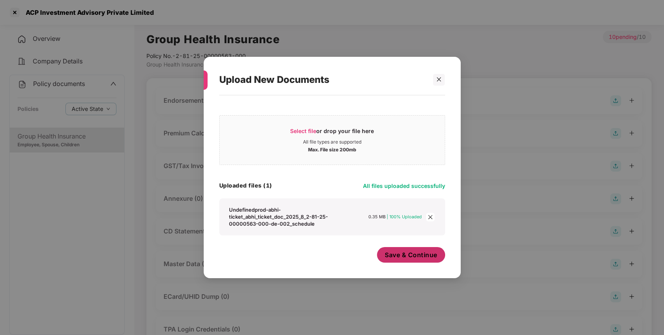
click at [413, 260] on button "Save & Continue" at bounding box center [411, 255] width 68 height 16
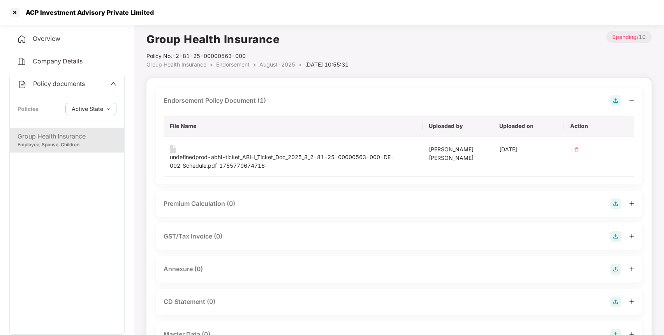
click at [613, 271] on img at bounding box center [615, 269] width 11 height 11
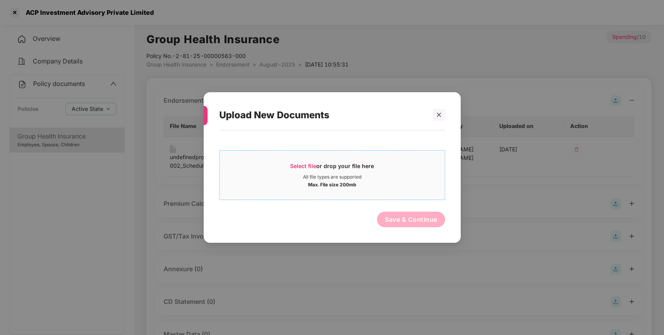
click at [343, 169] on div "Select file or drop your file here" at bounding box center [332, 168] width 84 height 12
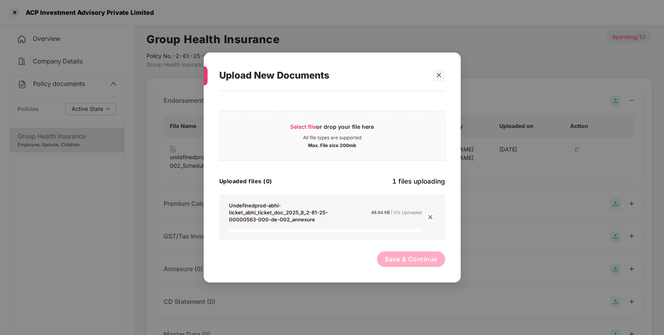
click at [416, 256] on span "Save & Continue" at bounding box center [411, 259] width 53 height 9
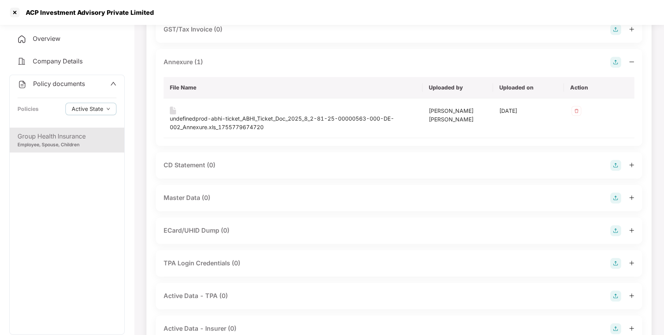
scroll to position [207, 0]
click at [614, 201] on img at bounding box center [615, 197] width 11 height 11
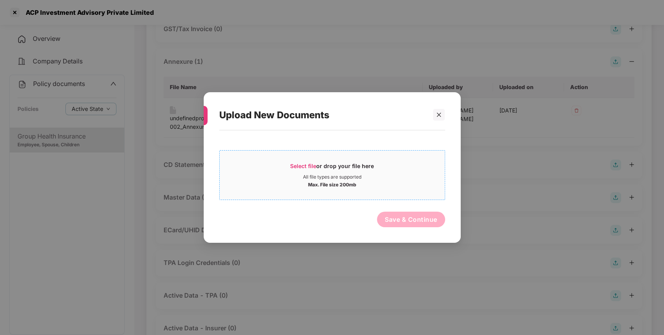
click at [411, 166] on div "Select file or drop your file here" at bounding box center [332, 168] width 225 height 12
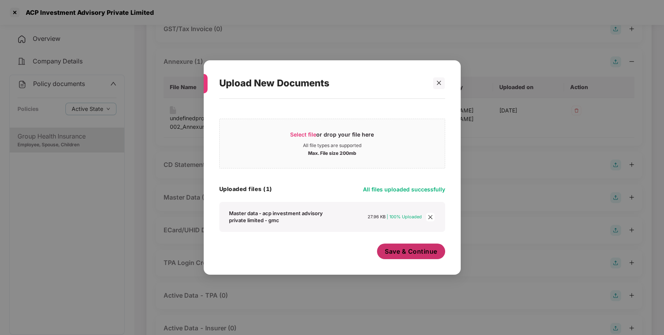
click at [414, 258] on button "Save & Continue" at bounding box center [411, 252] width 68 height 16
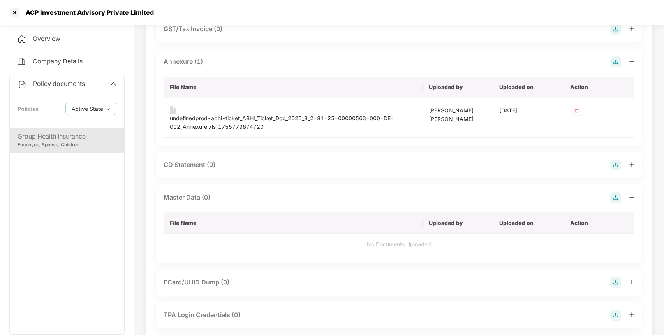
click at [76, 78] on div "Policy documents Policies Active State" at bounding box center [67, 101] width 114 height 53
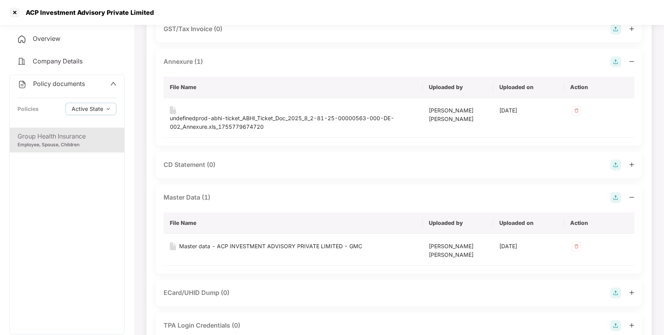
click at [74, 84] on span "Policy documents" at bounding box center [59, 84] width 52 height 8
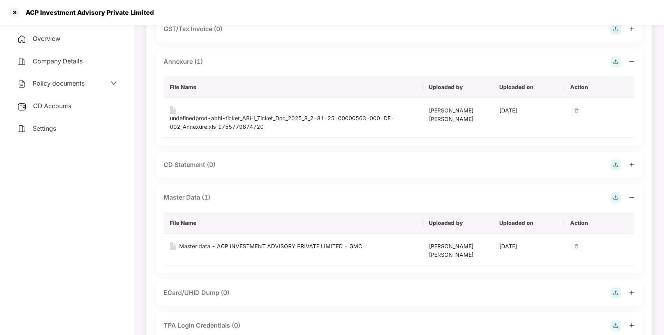
click at [63, 105] on span "CD Accounts" at bounding box center [52, 106] width 38 height 8
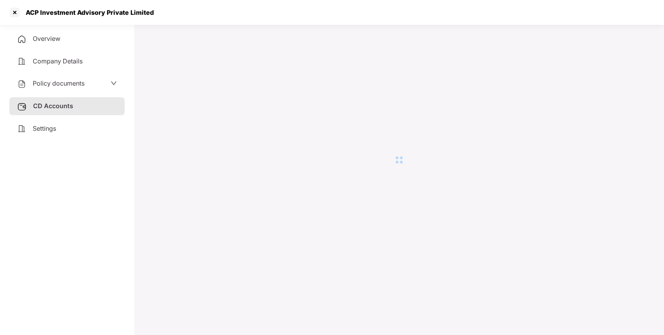
scroll to position [21, 0]
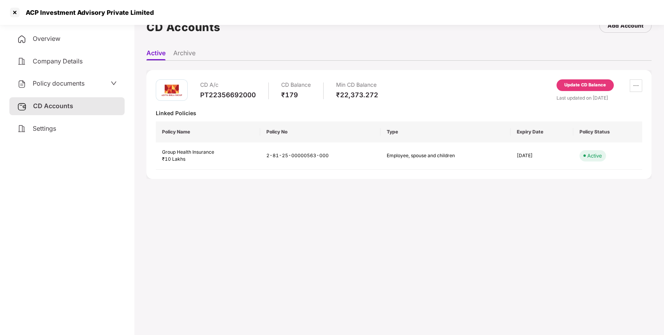
click at [583, 81] on div "Update CD Balance" at bounding box center [584, 85] width 57 height 12
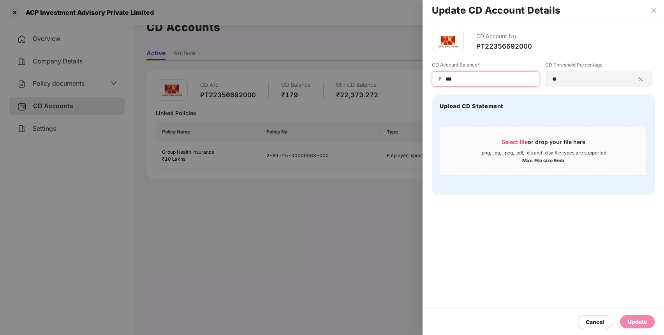
click at [483, 83] on input "***" at bounding box center [489, 79] width 88 height 8
type input "*"
type input "****"
click at [635, 318] on div "Update" at bounding box center [637, 321] width 35 height 13
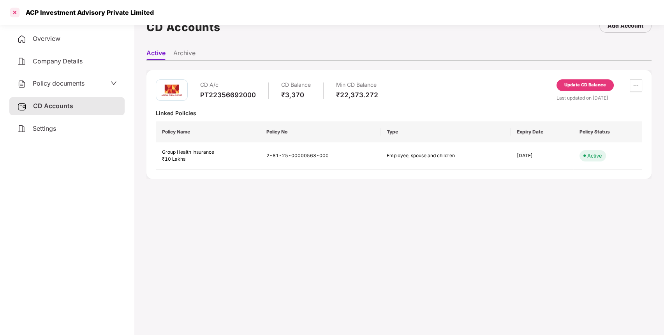
click at [17, 12] on div at bounding box center [15, 12] width 12 height 12
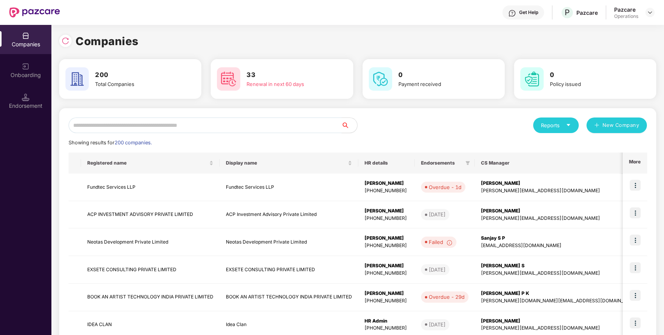
click at [187, 128] on input "text" at bounding box center [205, 126] width 273 height 16
paste input "**********"
type input "**********"
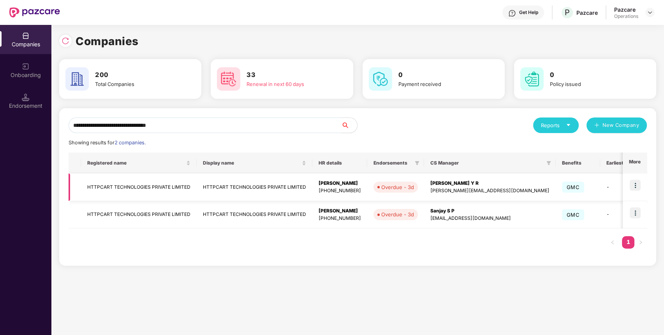
click at [220, 187] on td "HTTPCART TECHNOLOGIES PRIVATE LIMITED" at bounding box center [255, 188] width 116 height 28
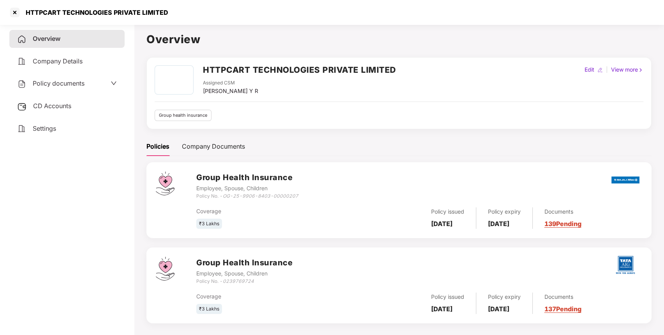
click at [77, 78] on div "Policy documents" at bounding box center [66, 84] width 115 height 18
click at [79, 87] on div "Policy documents" at bounding box center [66, 84] width 115 height 18
click at [78, 87] on div "Policy documents" at bounding box center [50, 84] width 67 height 10
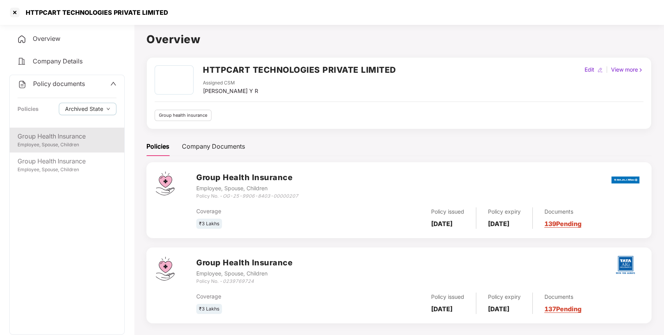
click at [57, 143] on div "Employee, Spouse, Children" at bounding box center [67, 144] width 99 height 7
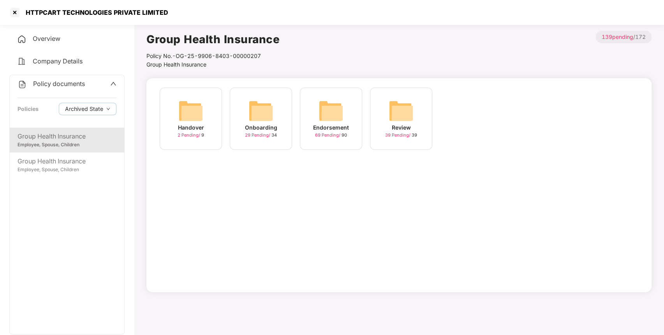
click at [334, 119] on img at bounding box center [330, 110] width 25 height 25
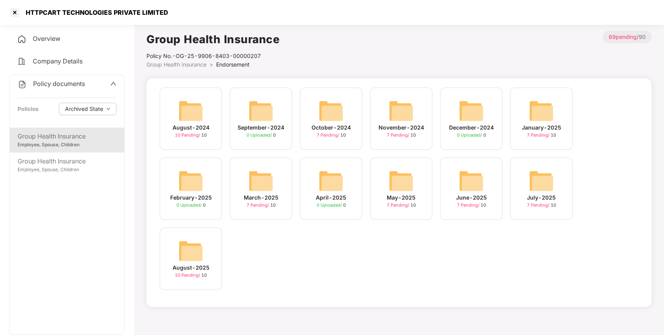
click at [199, 248] on img at bounding box center [190, 251] width 25 height 25
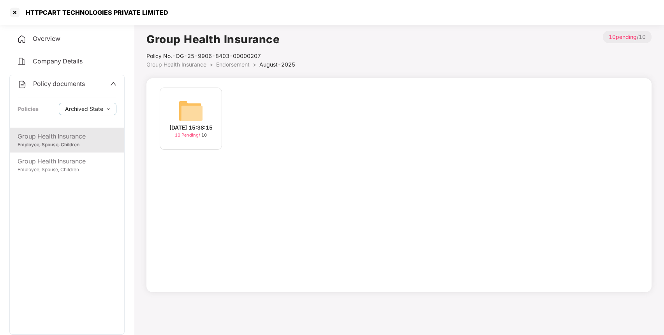
click at [207, 112] on div "[DATE] 15:38:15 10 Pending / 10" at bounding box center [191, 119] width 62 height 62
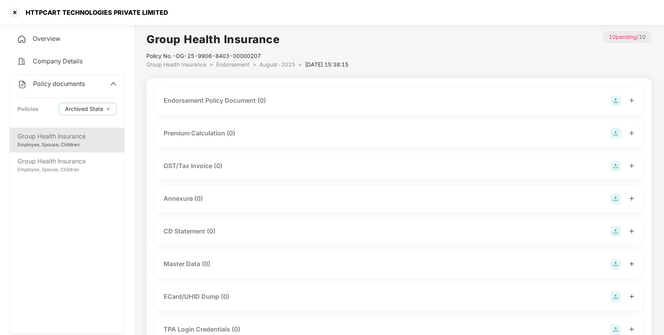
click at [613, 100] on img at bounding box center [615, 100] width 11 height 11
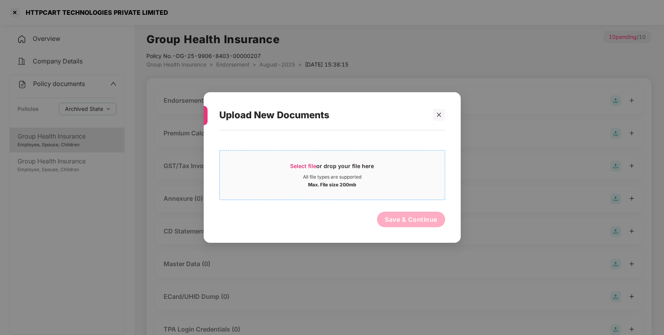
click at [350, 164] on div "Select file or drop your file here" at bounding box center [332, 168] width 84 height 12
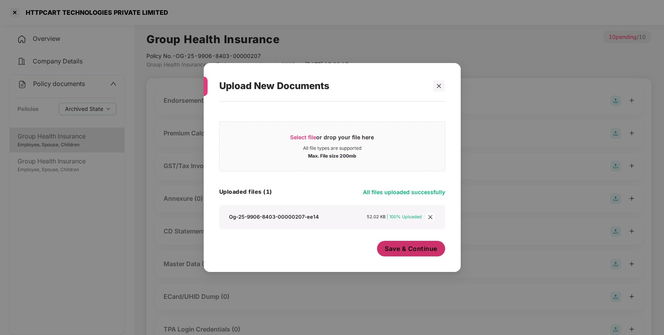
click at [399, 247] on span "Save & Continue" at bounding box center [411, 248] width 53 height 9
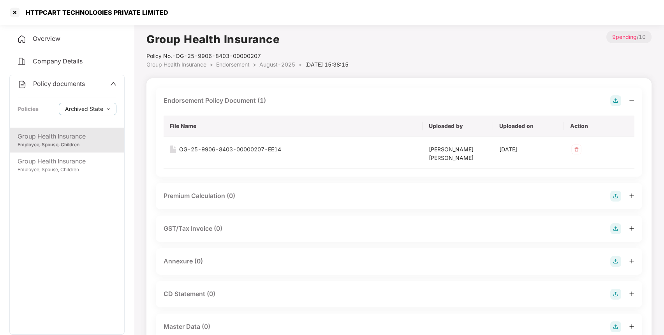
click at [615, 262] on img at bounding box center [615, 261] width 11 height 11
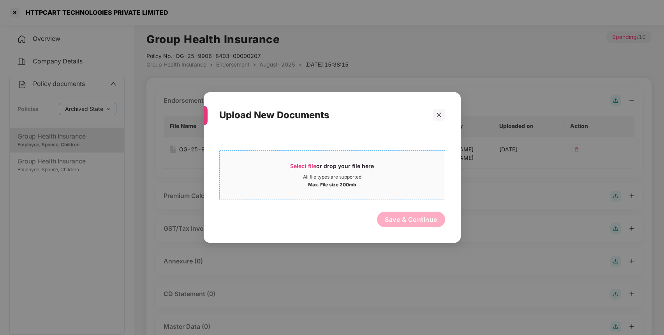
click at [356, 179] on div "All file types are supported" at bounding box center [332, 177] width 58 height 6
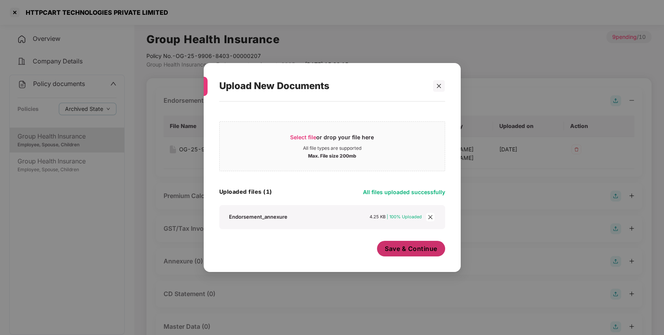
click at [403, 251] on span "Save & Continue" at bounding box center [411, 248] width 53 height 9
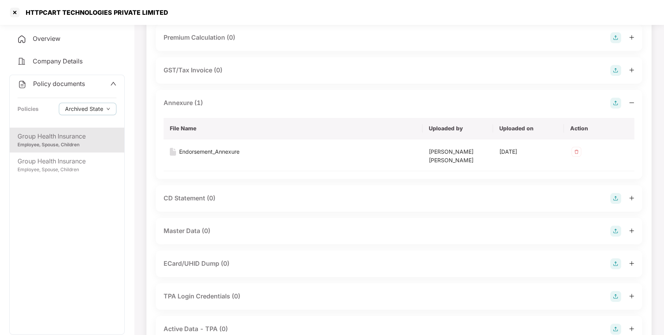
scroll to position [223, 0]
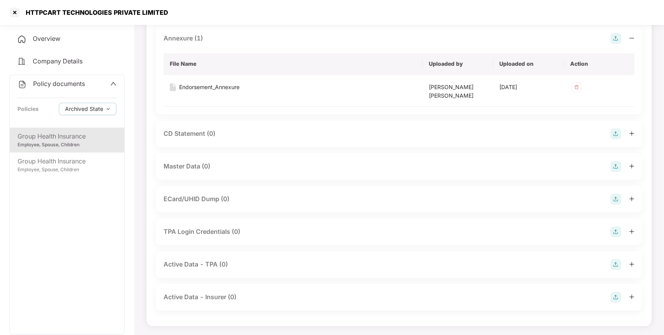
click at [618, 166] on img at bounding box center [615, 166] width 11 height 11
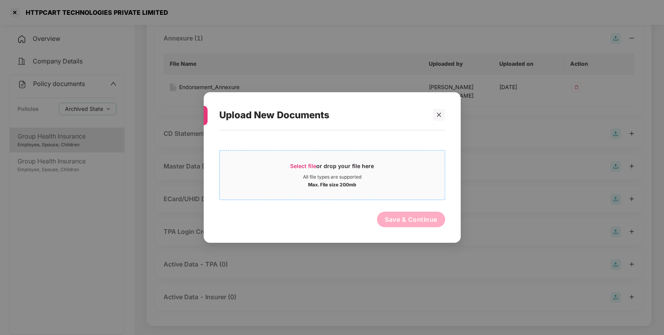
click at [398, 174] on div "All file types are supported" at bounding box center [332, 177] width 225 height 6
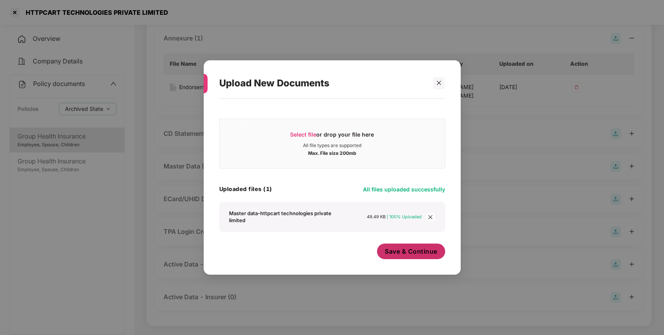
click at [422, 256] on span "Save & Continue" at bounding box center [411, 251] width 53 height 9
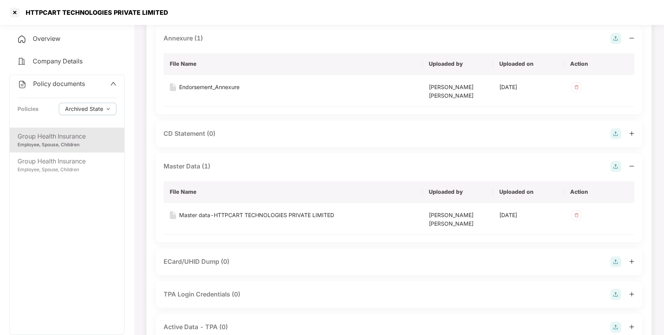
click at [90, 86] on div "Policy documents" at bounding box center [67, 84] width 99 height 10
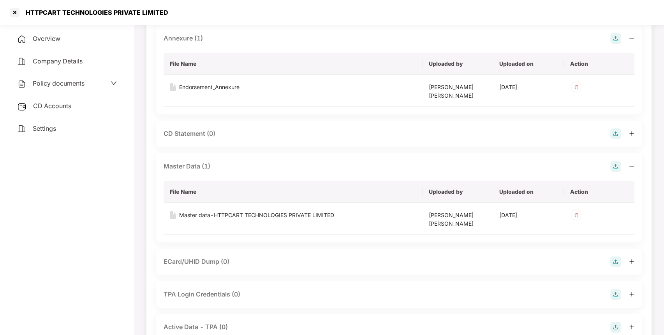
click at [89, 105] on div "CD Accounts" at bounding box center [66, 106] width 115 height 18
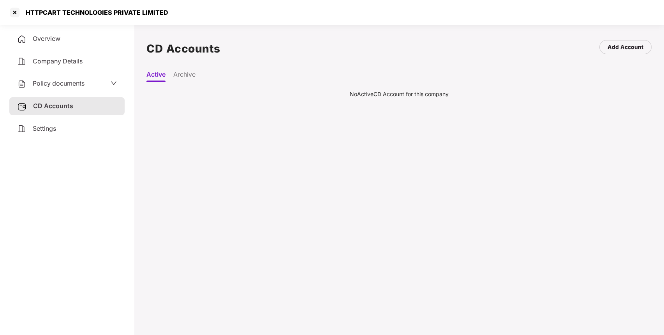
click at [186, 76] on li "Archive" at bounding box center [184, 75] width 22 height 11
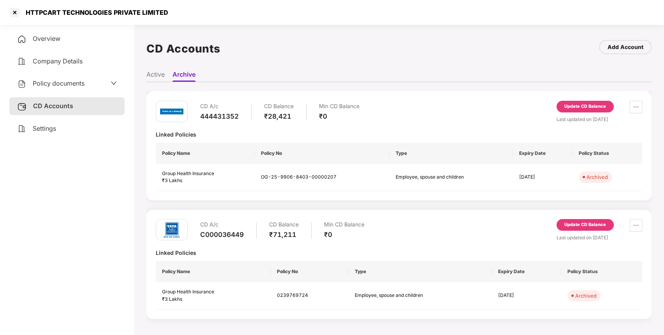
click at [103, 79] on div "Policy documents" at bounding box center [67, 84] width 100 height 10
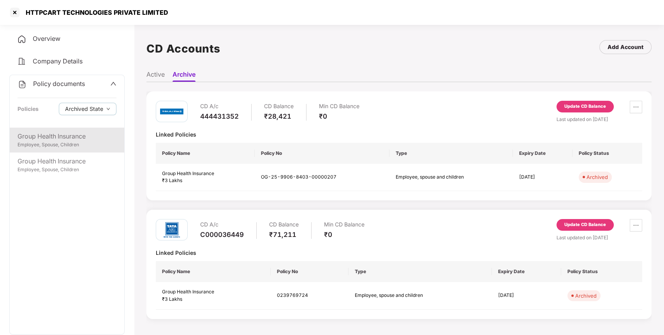
click at [72, 144] on div "Employee, Spouse, Children" at bounding box center [67, 144] width 99 height 7
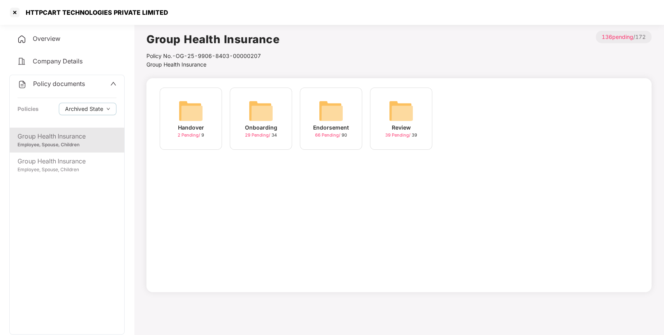
click at [336, 117] on img at bounding box center [330, 110] width 25 height 25
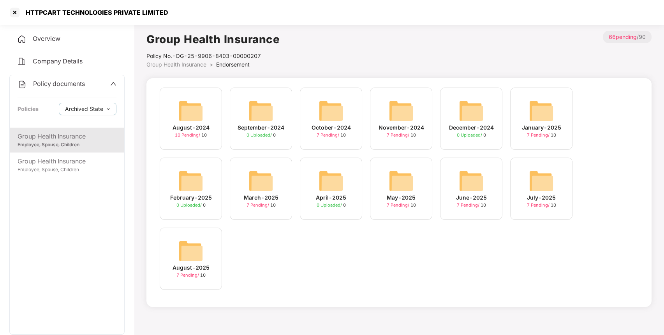
click at [78, 88] on div "Policy documents" at bounding box center [51, 84] width 67 height 10
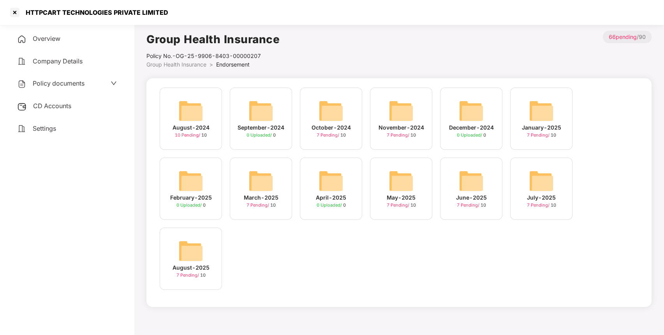
click at [69, 103] on span "CD Accounts" at bounding box center [52, 106] width 38 height 8
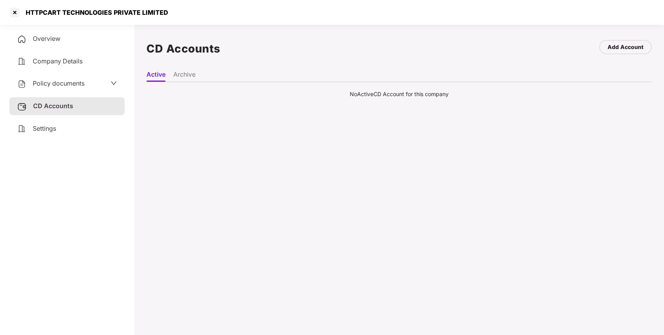
click at [179, 65] on div "CD Accounts Add Account" at bounding box center [398, 49] width 505 height 36
click at [183, 73] on li "Archive" at bounding box center [184, 75] width 22 height 11
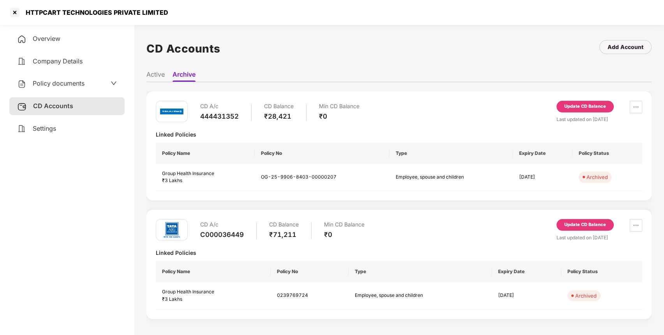
click at [582, 112] on div "Update CD Balance" at bounding box center [584, 107] width 57 height 12
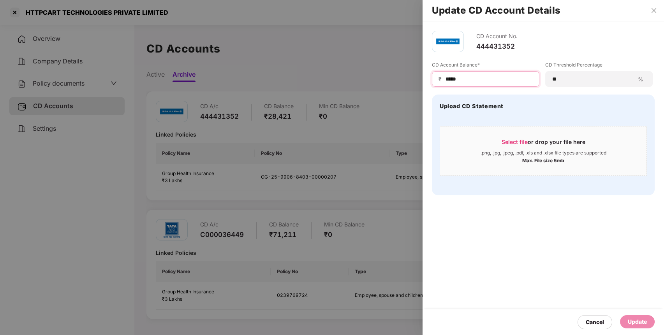
click at [473, 81] on input "*****" at bounding box center [489, 79] width 88 height 8
type input "*****"
click at [630, 321] on div "Update" at bounding box center [637, 322] width 19 height 9
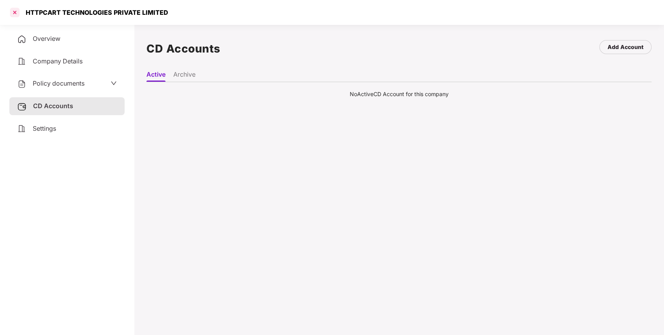
click at [16, 12] on div at bounding box center [15, 12] width 12 height 12
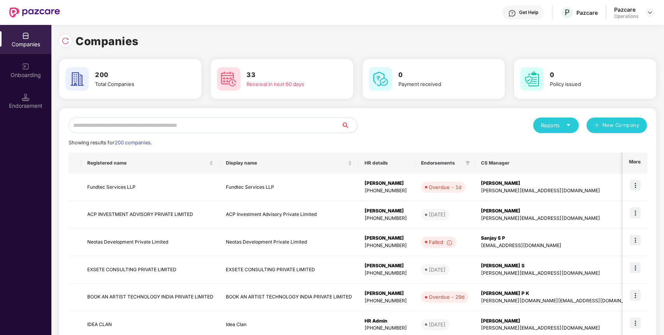
click at [201, 121] on input "text" at bounding box center [205, 126] width 273 height 16
paste input "*********"
type input "*********"
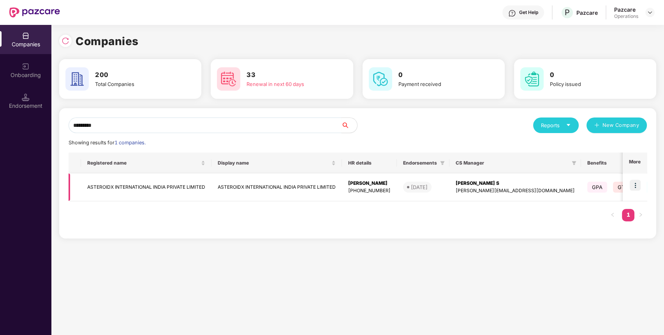
click at [162, 189] on td "ASTEROIDX INTERNATIONAL INDIA PRIVATE LIMITED" at bounding box center [146, 188] width 130 height 28
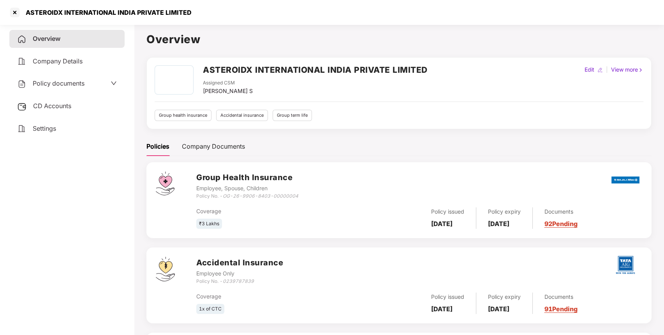
click at [84, 90] on div "Policy documents" at bounding box center [66, 84] width 115 height 18
click at [82, 82] on span "Policy documents" at bounding box center [59, 83] width 52 height 8
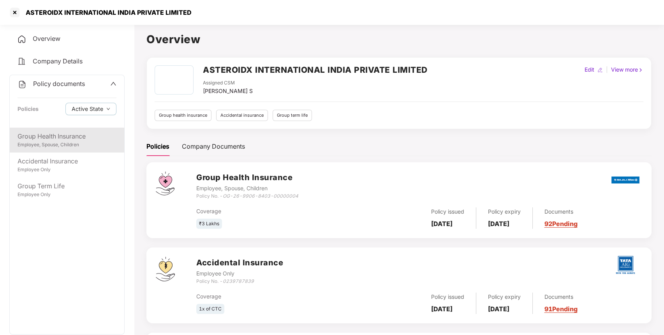
click at [83, 130] on div "Group Health Insurance Employee, Spouse, Children" at bounding box center [67, 140] width 114 height 25
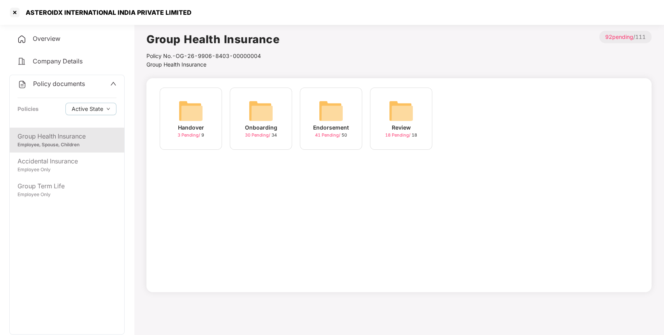
click at [352, 96] on div "Endorsement 41 Pending / 50" at bounding box center [331, 119] width 62 height 62
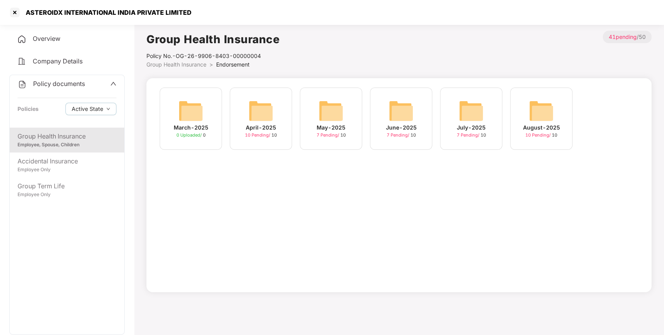
click at [529, 121] on img at bounding box center [541, 110] width 25 height 25
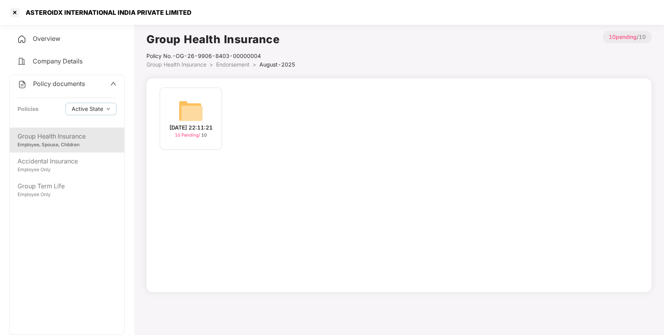
click at [183, 123] on div "[DATE] 22:11:21" at bounding box center [190, 127] width 43 height 9
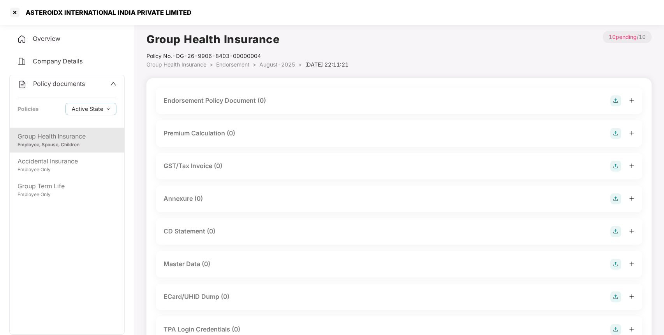
click at [613, 102] on img at bounding box center [615, 100] width 11 height 11
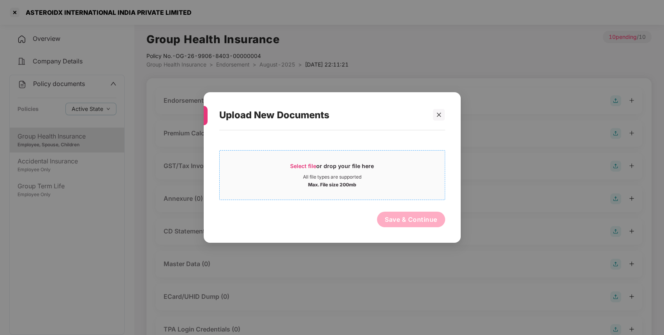
click at [402, 168] on div "Select file or drop your file here" at bounding box center [332, 168] width 225 height 12
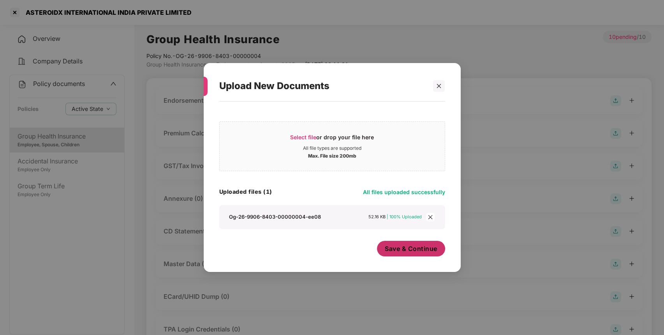
click at [430, 252] on span "Save & Continue" at bounding box center [411, 248] width 53 height 9
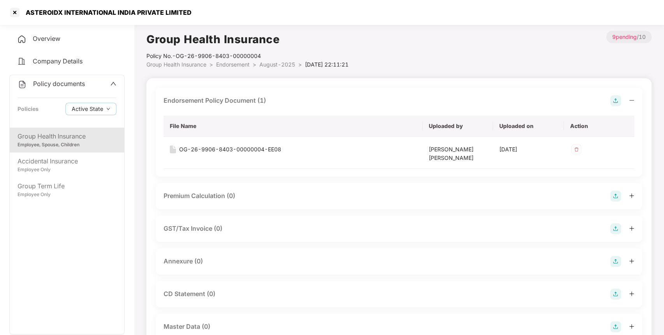
click at [615, 264] on img at bounding box center [615, 261] width 11 height 11
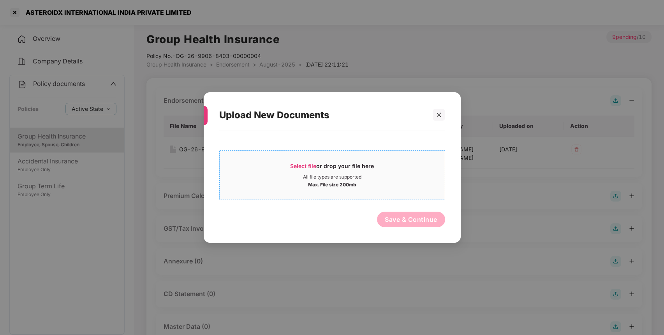
click at [373, 179] on div "All file types are supported" at bounding box center [332, 177] width 225 height 6
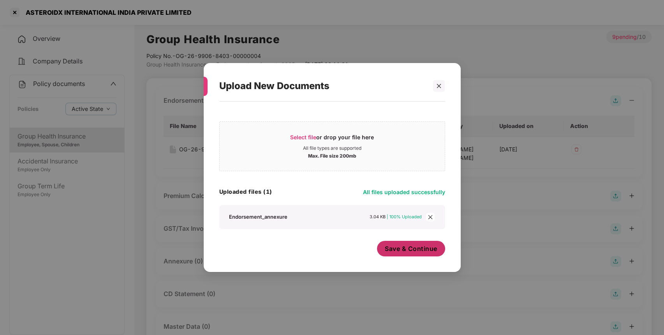
click at [432, 251] on span "Save & Continue" at bounding box center [411, 248] width 53 height 9
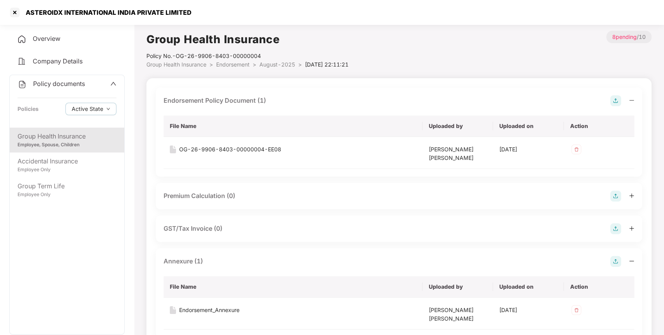
scroll to position [223, 0]
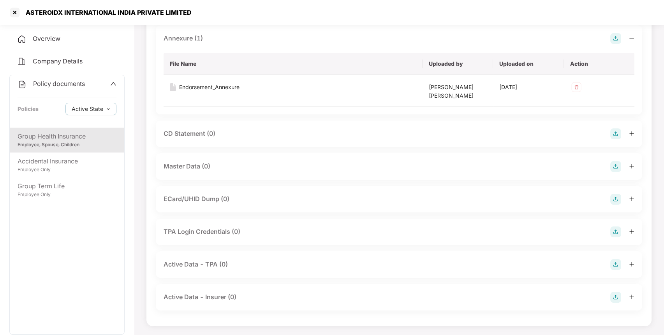
click at [614, 165] on img at bounding box center [615, 166] width 11 height 11
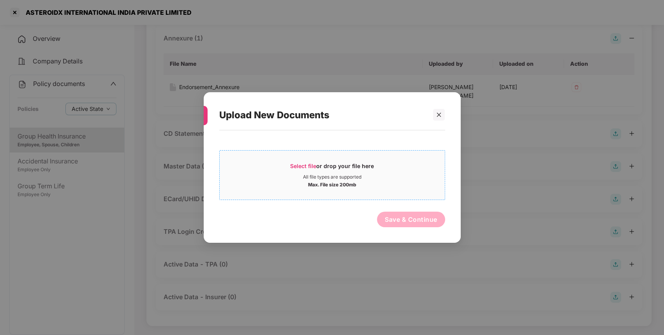
click at [383, 188] on span "Select file or drop your file here All file types are supported Max. File size …" at bounding box center [332, 174] width 225 height 37
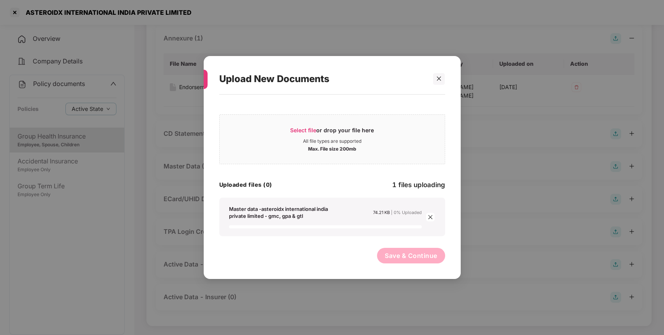
click at [417, 256] on span "Save & Continue" at bounding box center [411, 255] width 53 height 9
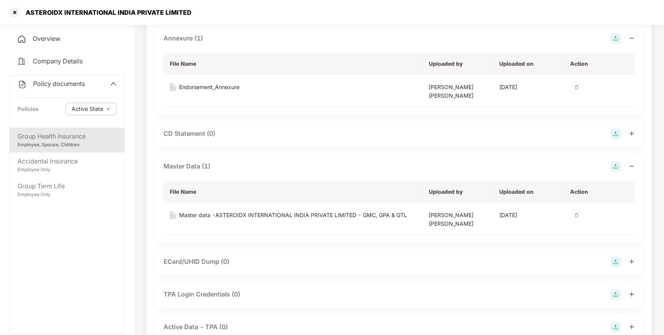
click at [56, 81] on span "Policy documents" at bounding box center [59, 84] width 52 height 8
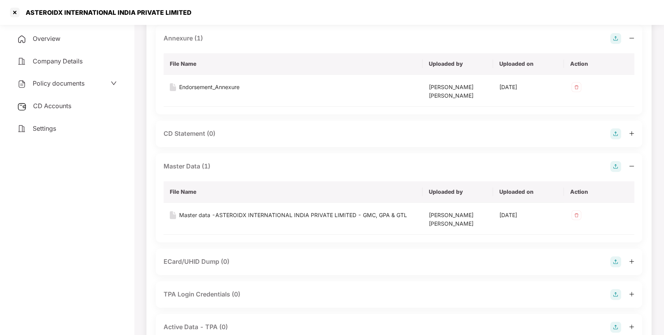
click at [75, 109] on div "CD Accounts" at bounding box center [66, 106] width 115 height 18
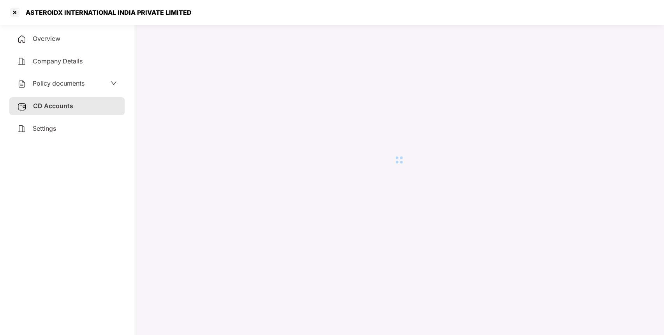
scroll to position [21, 0]
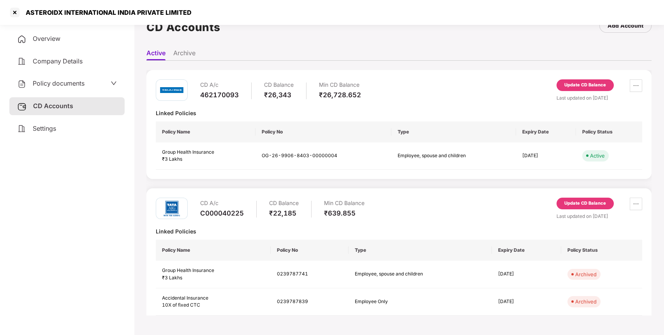
click at [571, 90] on div "Update CD Balance" at bounding box center [584, 85] width 57 height 12
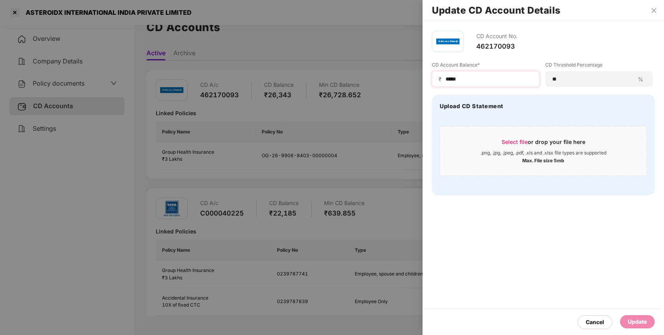
click at [486, 86] on div "CD Account Balance* ₹ ***** CD Threshold Percentage ** % Upload CD Statement Se…" at bounding box center [543, 129] width 223 height 134
click at [489, 80] on input "*****" at bounding box center [489, 79] width 88 height 8
click at [493, 84] on div "₹ *" at bounding box center [485, 79] width 107 height 16
click at [494, 76] on input "*" at bounding box center [489, 79] width 88 height 8
type input "*****"
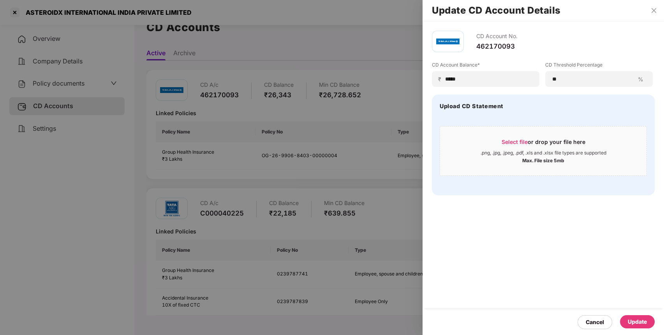
click at [632, 315] on div "Cancel Update" at bounding box center [542, 322] width 241 height 26
click at [632, 319] on div "Update" at bounding box center [637, 322] width 19 height 9
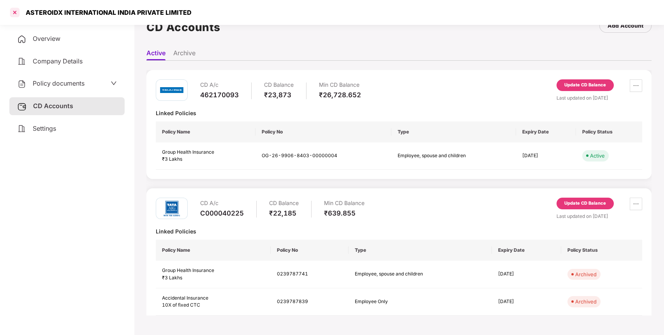
click at [13, 12] on div at bounding box center [15, 12] width 12 height 12
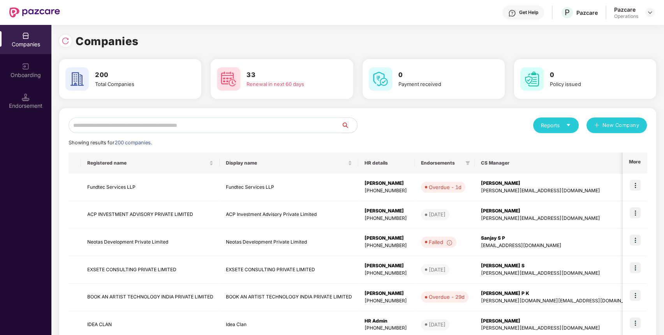
click at [237, 125] on input "text" at bounding box center [205, 126] width 273 height 16
paste input "**********"
type input "**********"
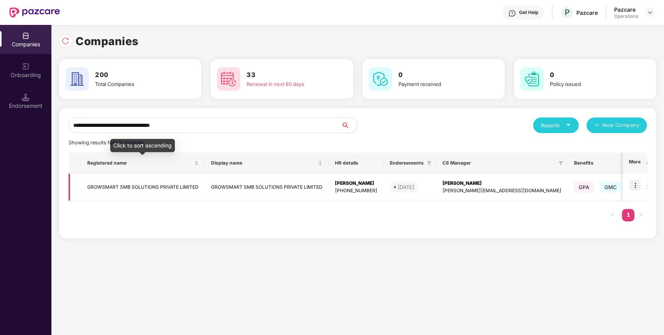
click at [119, 184] on td "GROWSMART SMB SOLUTIONS PRIVATE LIMITED" at bounding box center [143, 188] width 124 height 28
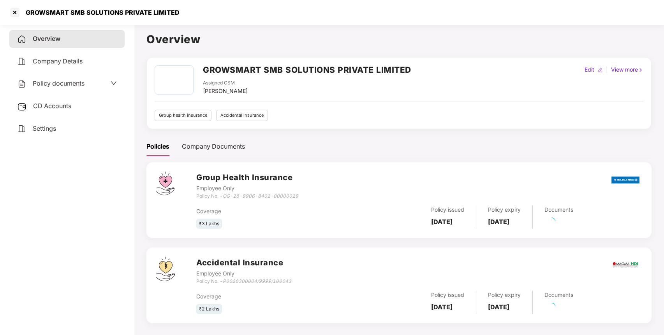
click at [77, 87] on div "Policy documents" at bounding box center [50, 84] width 67 height 10
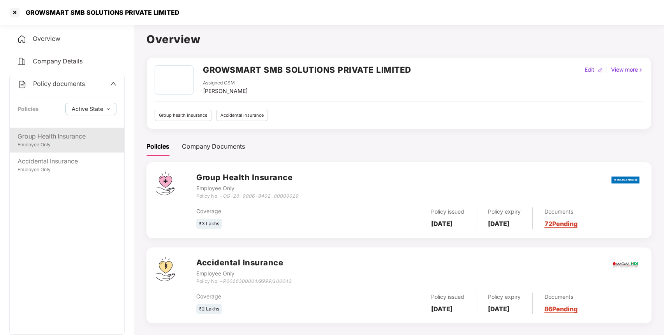
click at [63, 139] on div "Group Health Insurance" at bounding box center [67, 137] width 99 height 10
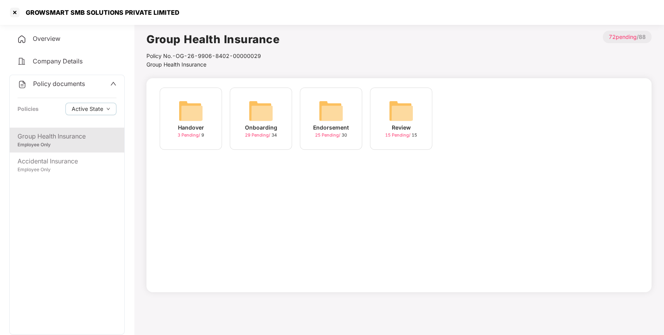
click at [333, 117] on img at bounding box center [330, 110] width 25 height 25
click at [466, 124] on div "August-2025" at bounding box center [471, 127] width 37 height 9
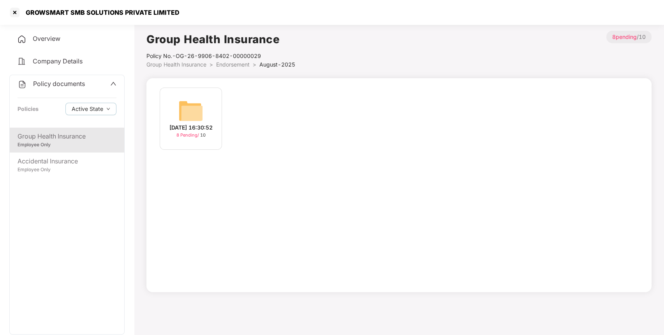
click at [209, 108] on div "[DATE] 16:30:52 8 Pending / 10" at bounding box center [191, 119] width 62 height 62
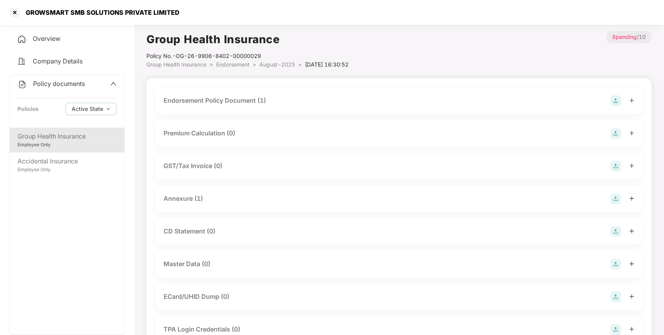
click at [612, 100] on img at bounding box center [615, 100] width 11 height 11
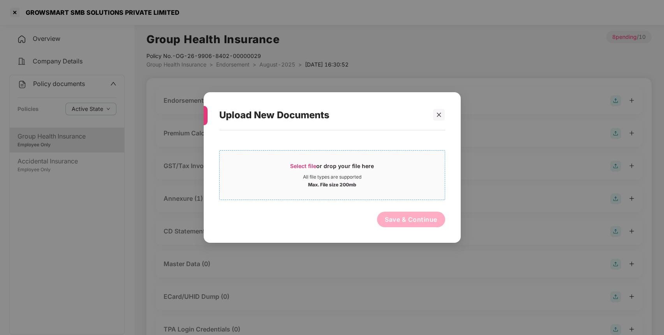
click at [346, 183] on div "Max. File size 200mb" at bounding box center [332, 184] width 48 height 8
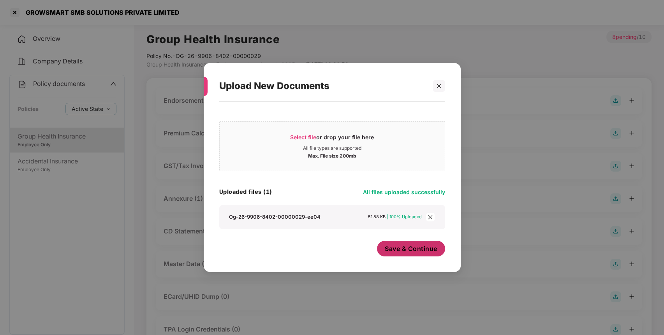
click at [432, 255] on button "Save & Continue" at bounding box center [411, 249] width 68 height 16
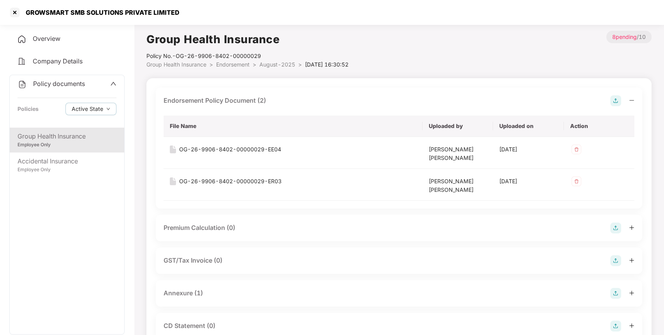
click at [619, 292] on img at bounding box center [615, 293] width 11 height 11
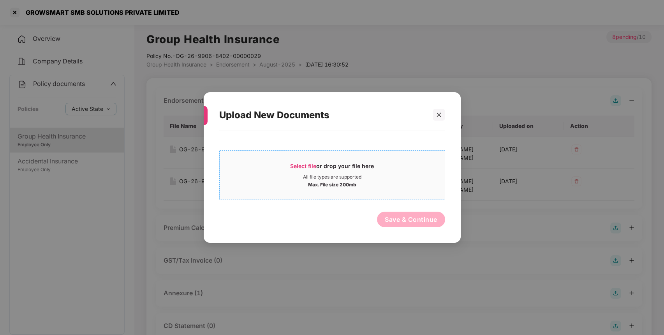
click at [379, 172] on div "Select file or drop your file here" at bounding box center [332, 168] width 225 height 12
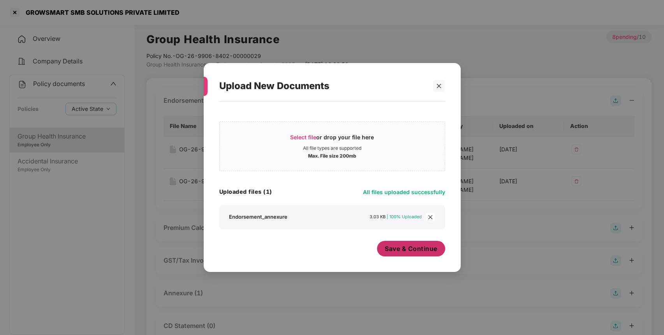
click at [397, 249] on span "Save & Continue" at bounding box center [411, 248] width 53 height 9
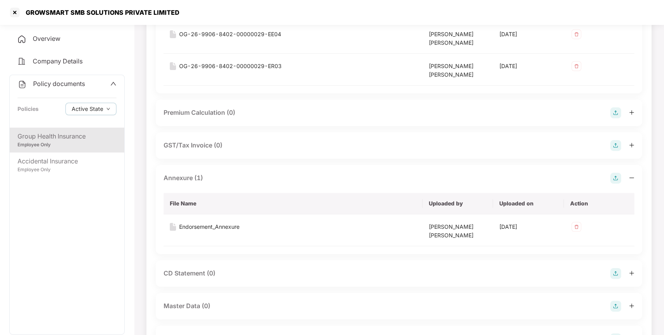
scroll to position [181, 0]
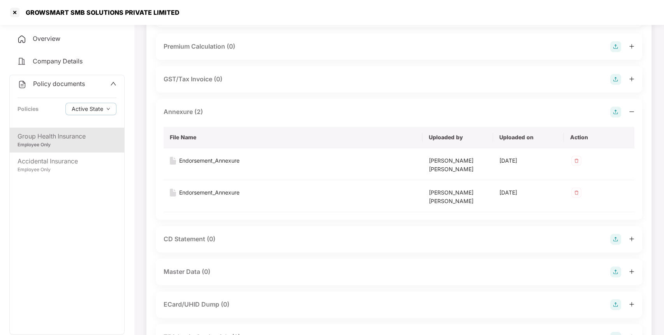
click at [617, 268] on img at bounding box center [615, 272] width 11 height 11
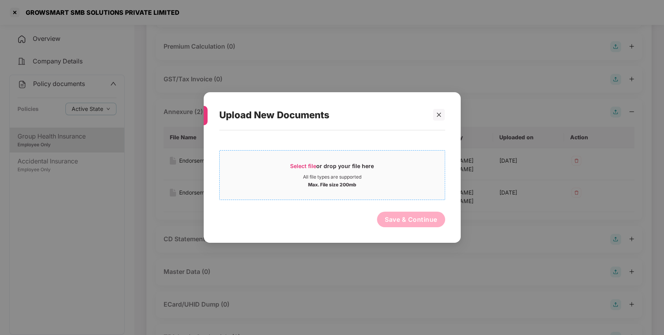
click at [393, 183] on div "Max. File size 200mb" at bounding box center [332, 184] width 225 height 8
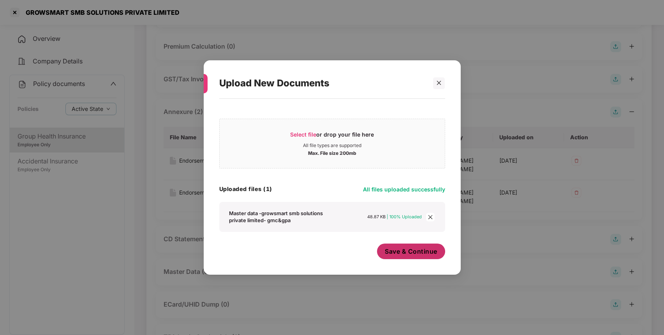
click at [422, 257] on button "Save & Continue" at bounding box center [411, 252] width 68 height 16
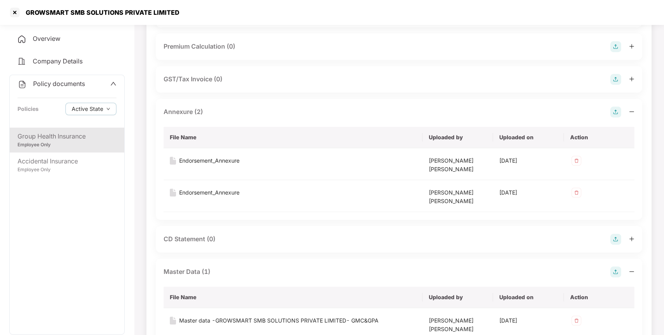
click at [84, 81] on div "Policy documents" at bounding box center [67, 84] width 99 height 10
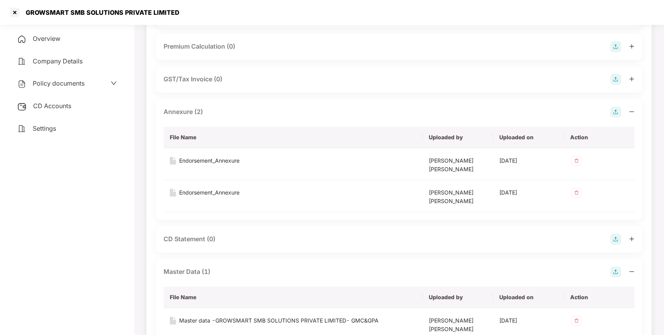
click at [77, 103] on div "CD Accounts" at bounding box center [66, 106] width 115 height 18
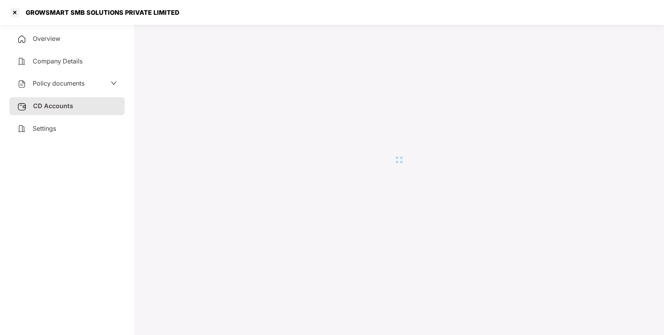
scroll to position [21, 0]
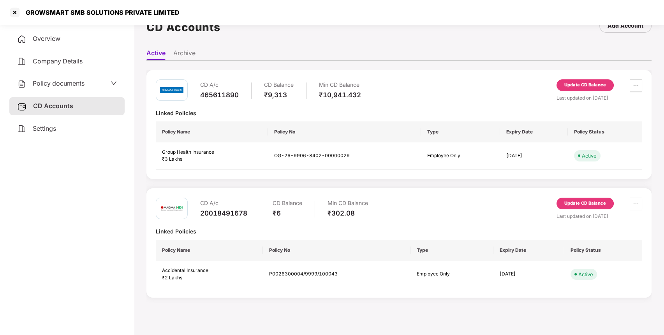
click at [574, 86] on div "Update CD Balance" at bounding box center [585, 85] width 42 height 7
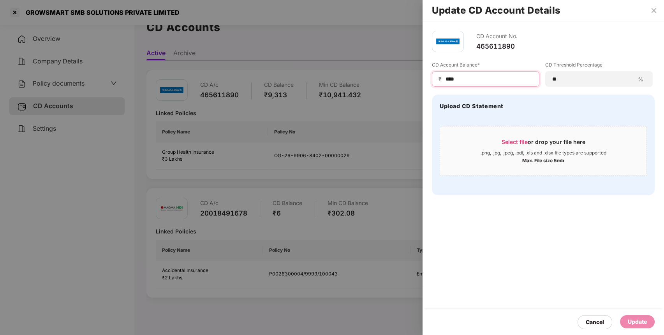
click at [489, 79] on input "****" at bounding box center [489, 79] width 88 height 8
type input "*"
type input "****"
click at [647, 325] on div "Update" at bounding box center [637, 321] width 35 height 13
